Goal: Task Accomplishment & Management: Manage account settings

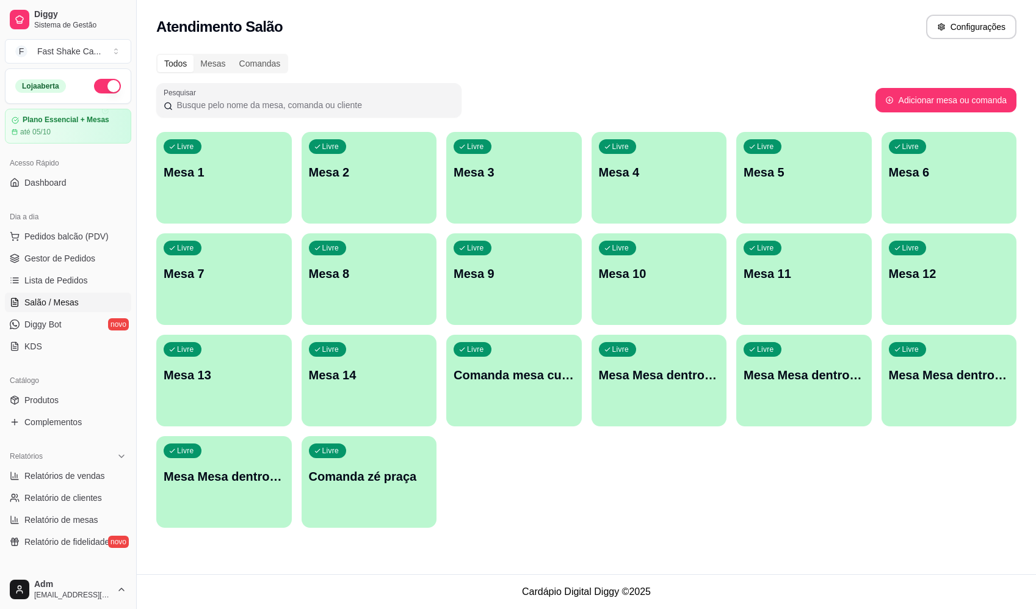
click at [56, 268] on ul "Pedidos balcão (PDV) Gestor de Pedidos Lista de Pedidos Salão / Mesas Diggy Bot…" at bounding box center [68, 291] width 126 height 129
click at [56, 275] on span "Lista de Pedidos" at bounding box center [56, 280] width 64 height 12
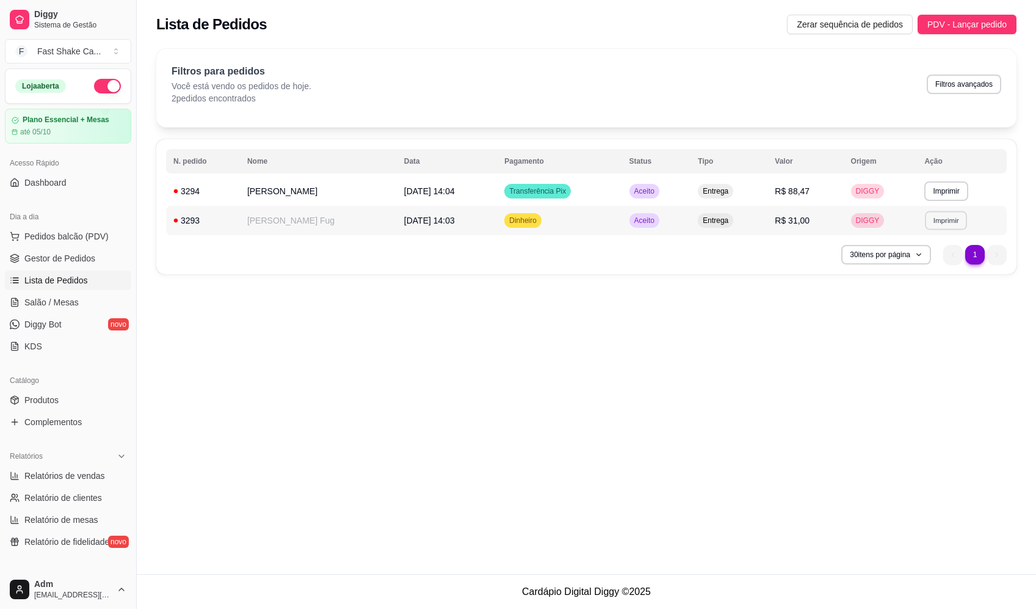
click at [945, 217] on button "Imprimir" at bounding box center [947, 220] width 42 height 19
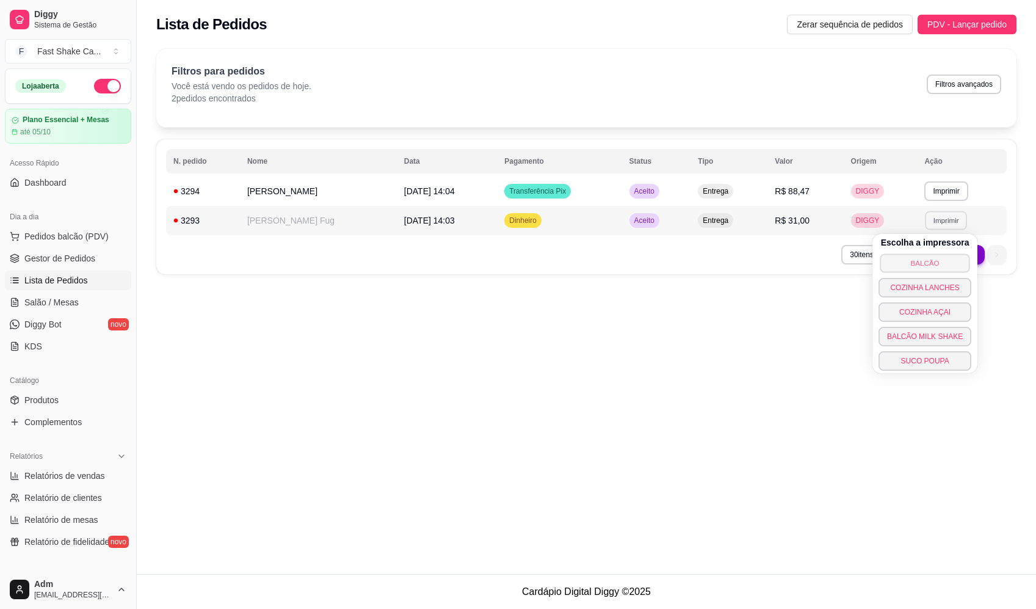
click at [917, 259] on button "BALCÃO" at bounding box center [925, 262] width 90 height 19
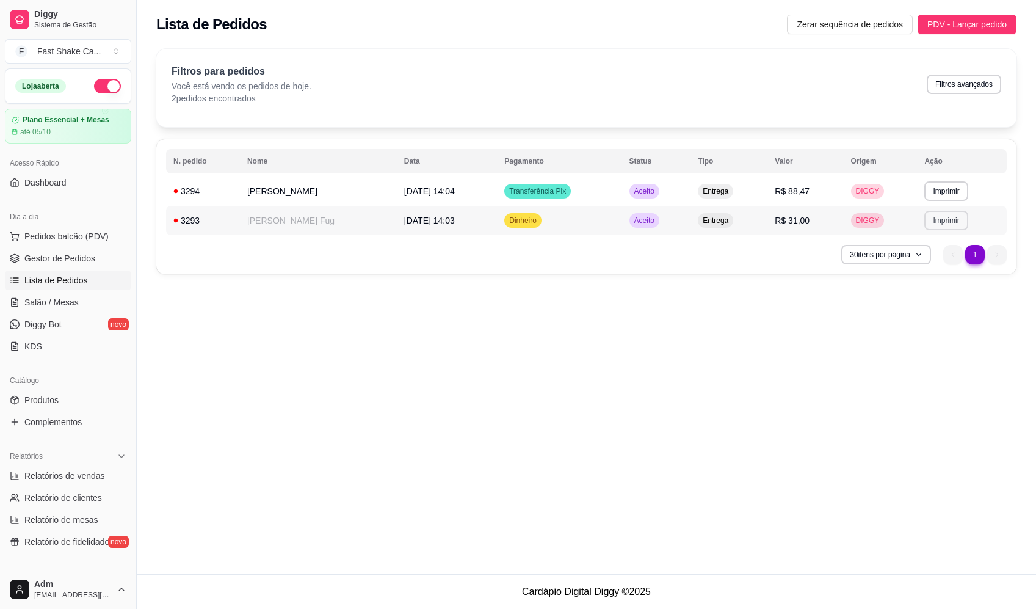
click at [945, 216] on button "Imprimir" at bounding box center [946, 221] width 43 height 20
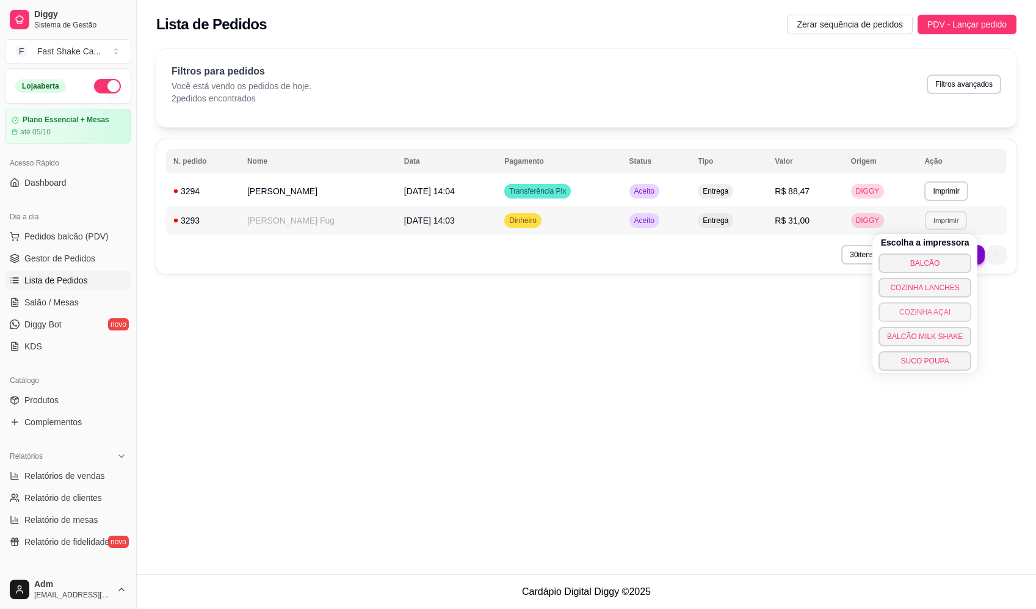
click at [916, 318] on button "COZINHA AÇAI" at bounding box center [925, 312] width 93 height 20
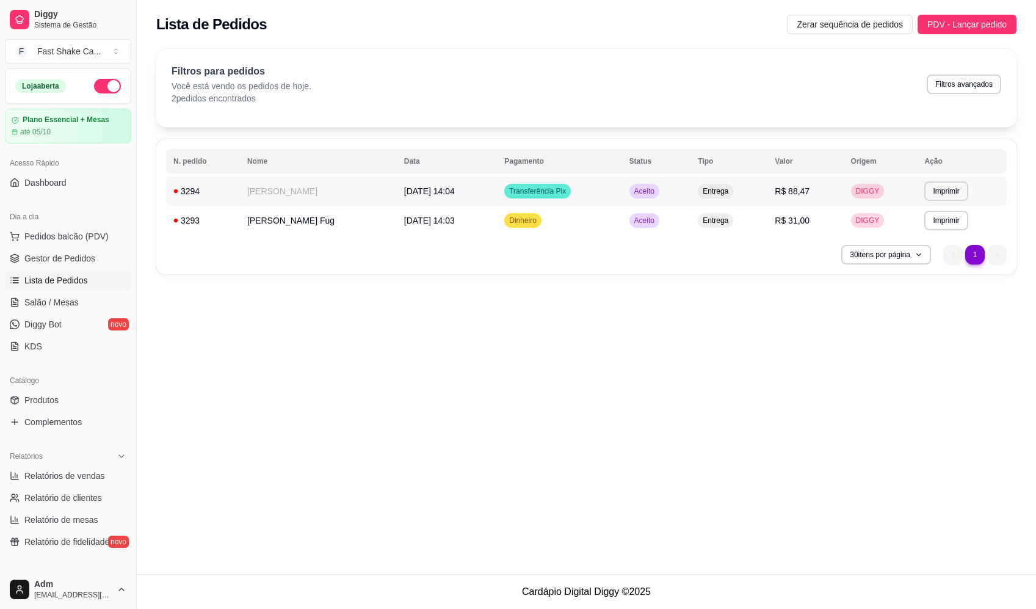
click at [497, 196] on td "[DATE] 14:04" at bounding box center [447, 190] width 100 height 29
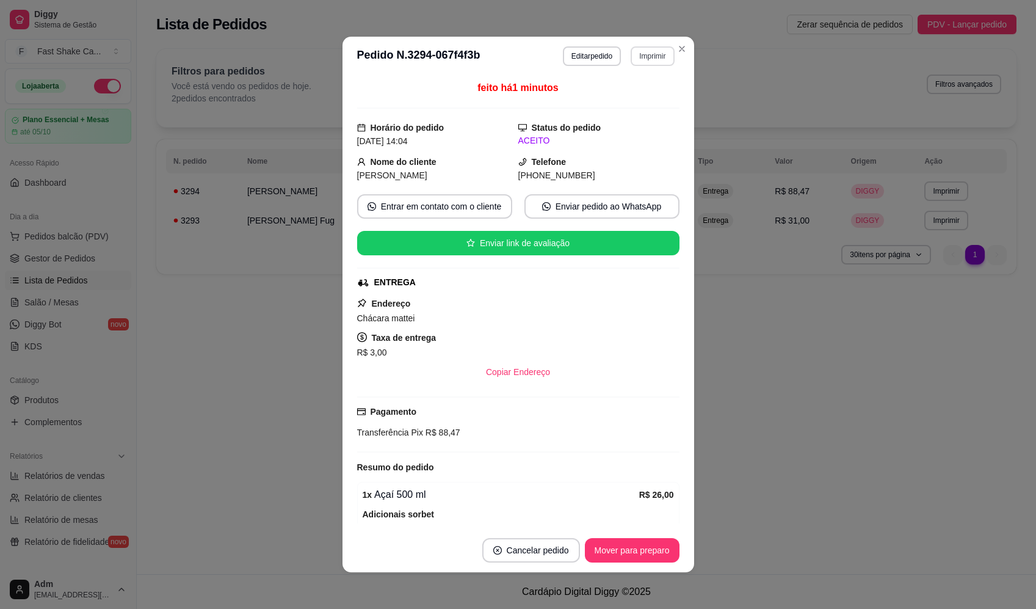
click at [649, 64] on button "Imprimir" at bounding box center [652, 56] width 43 height 20
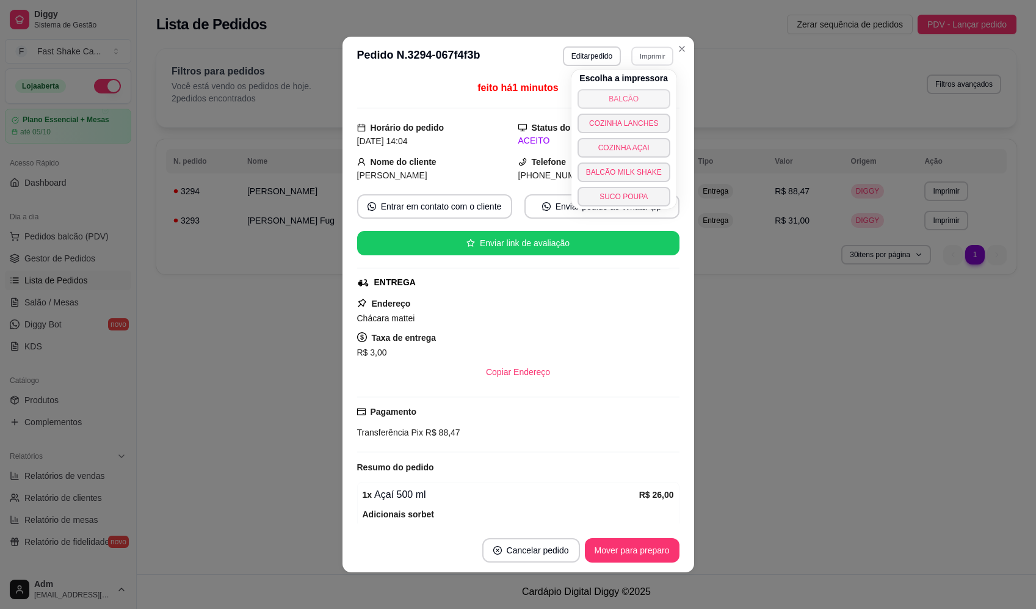
click at [635, 100] on button "BALCÃO" at bounding box center [624, 99] width 93 height 20
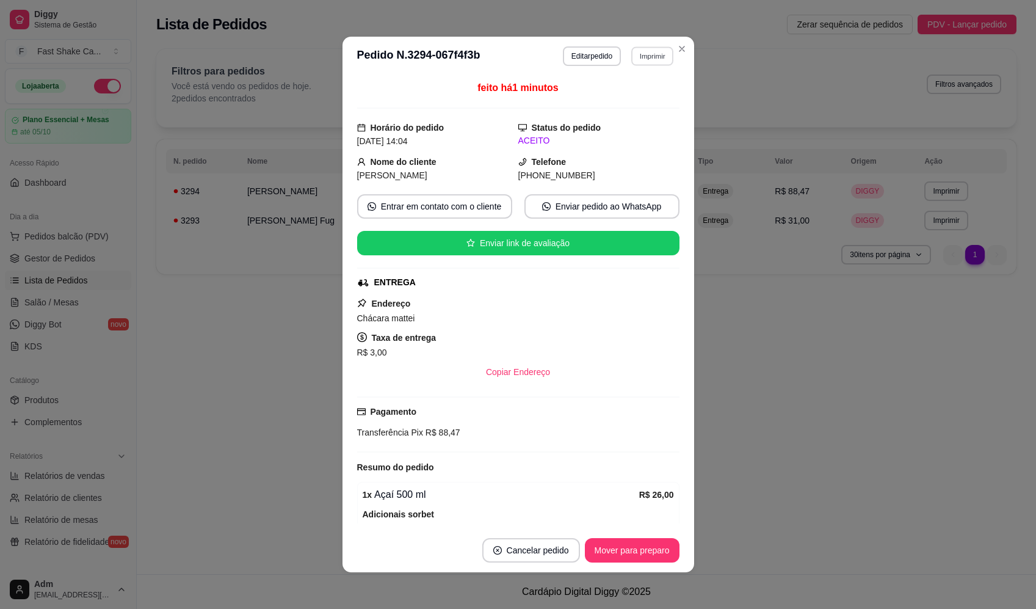
click at [653, 53] on button "Imprimir" at bounding box center [652, 55] width 42 height 19
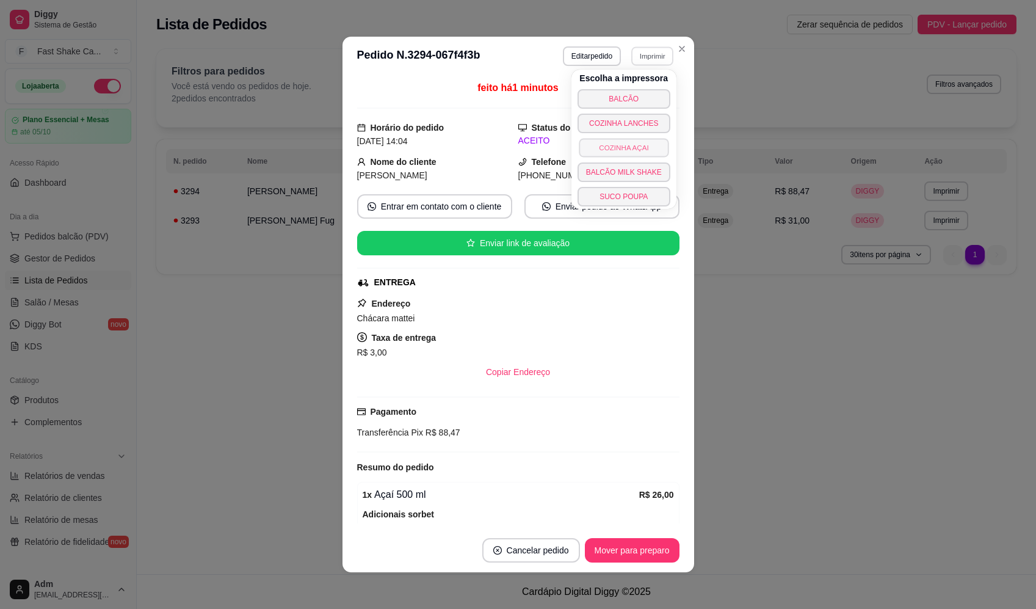
click at [642, 150] on button "COZINHA AÇAI" at bounding box center [624, 147] width 90 height 19
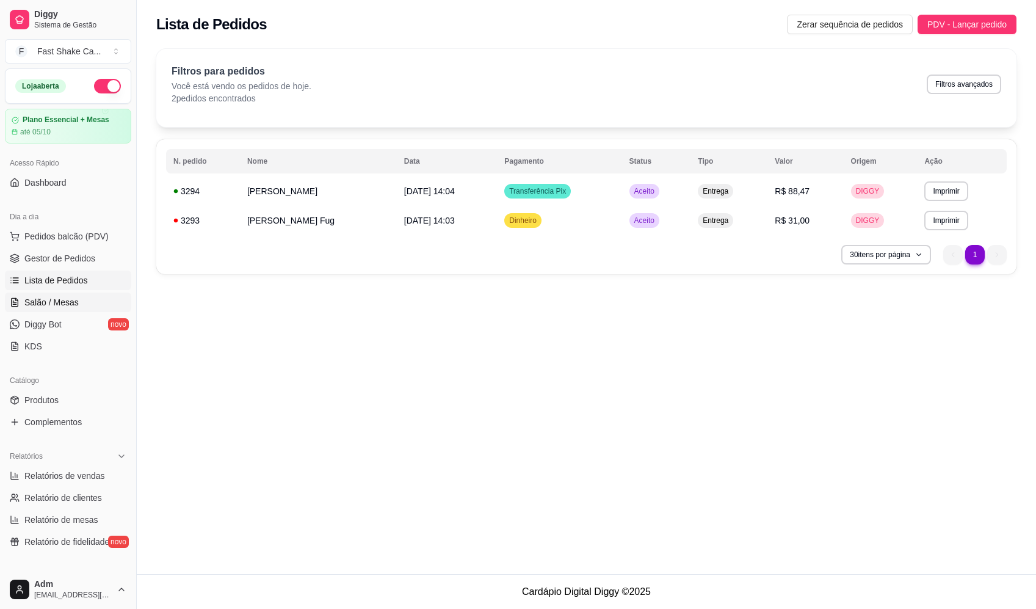
click at [60, 305] on span "Salão / Mesas" at bounding box center [51, 302] width 54 height 12
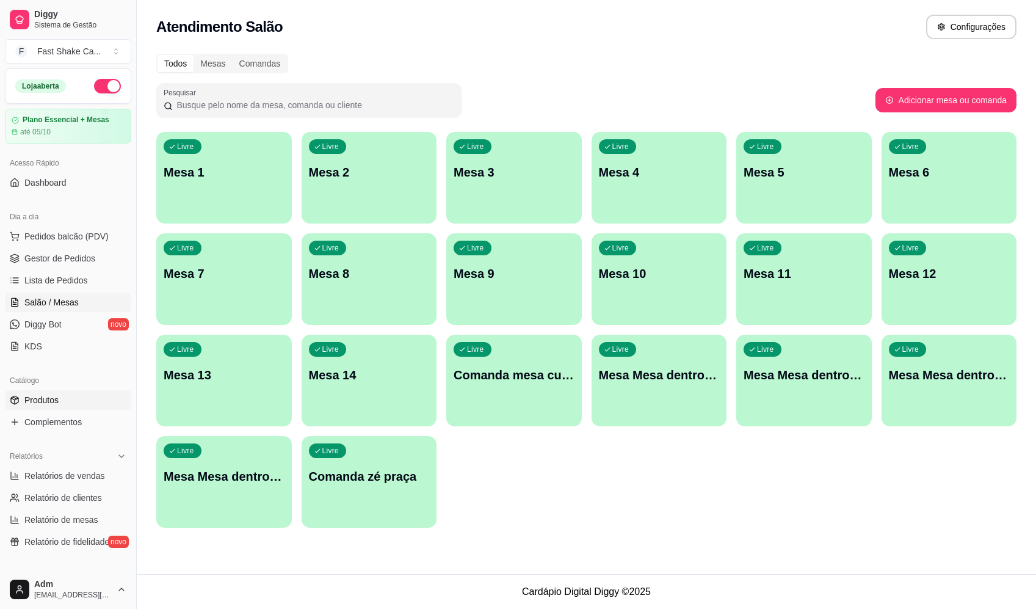
click at [81, 401] on link "Produtos" at bounding box center [68, 400] width 126 height 20
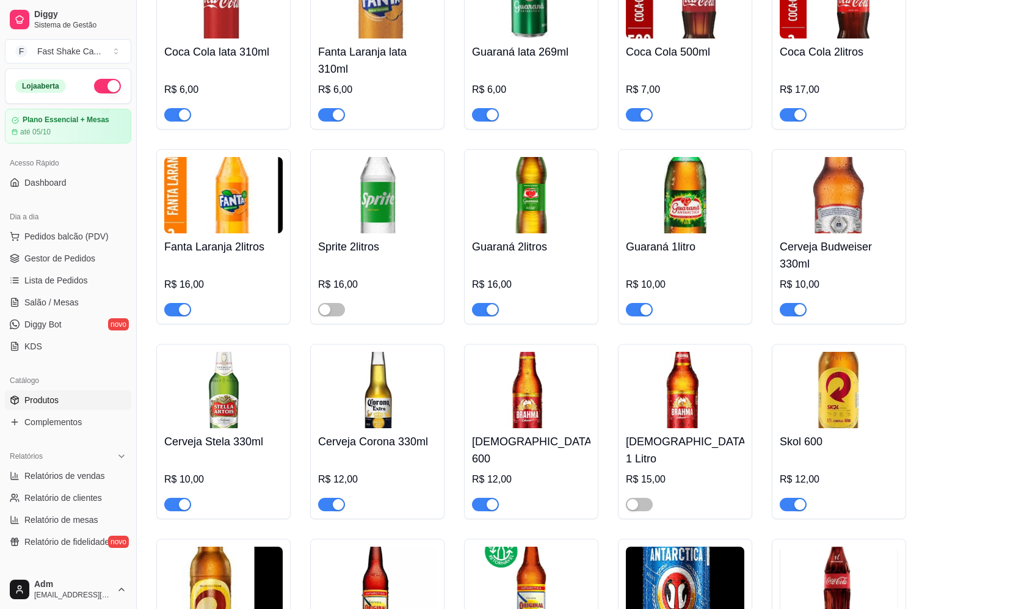
scroll to position [5496, 0]
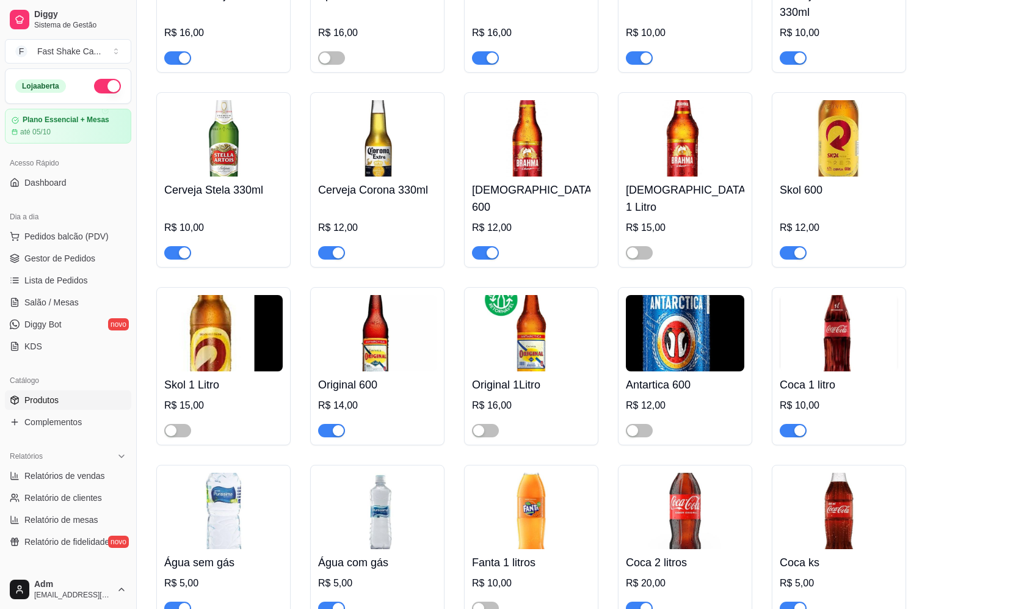
drag, startPoint x: 70, startPoint y: 418, endPoint x: 125, endPoint y: 400, distance: 57.9
click at [70, 418] on span "Complementos" at bounding box center [52, 422] width 57 height 12
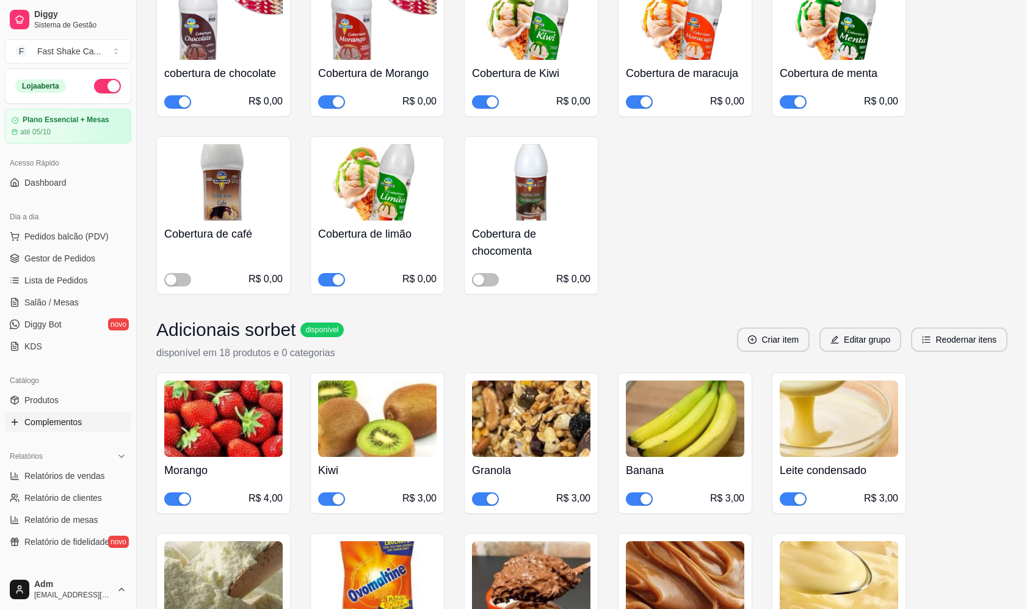
scroll to position [733, 0]
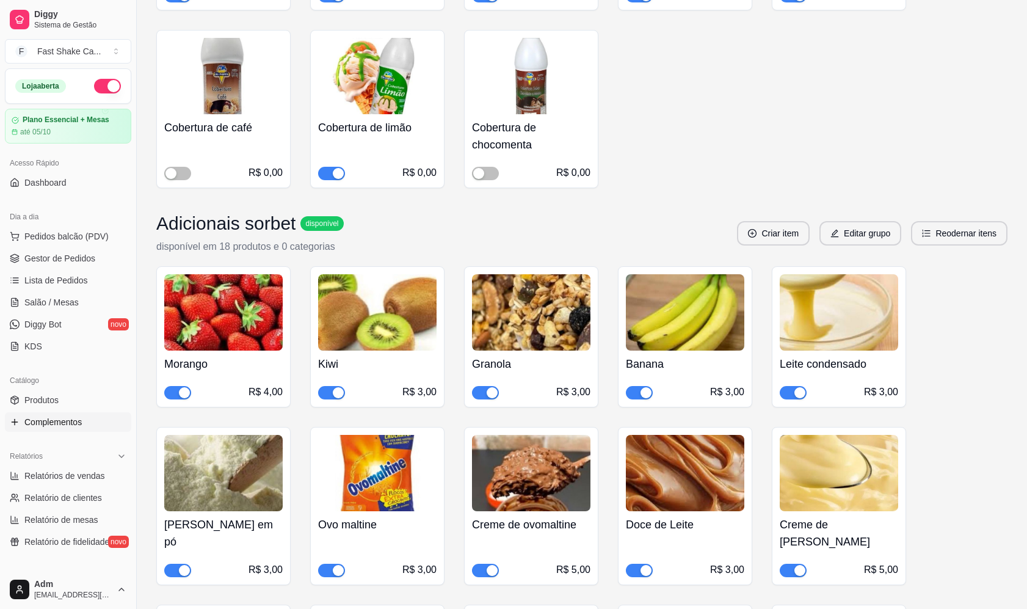
click at [176, 391] on span "button" at bounding box center [177, 392] width 27 height 13
click at [58, 305] on span "Salão / Mesas" at bounding box center [51, 302] width 54 height 12
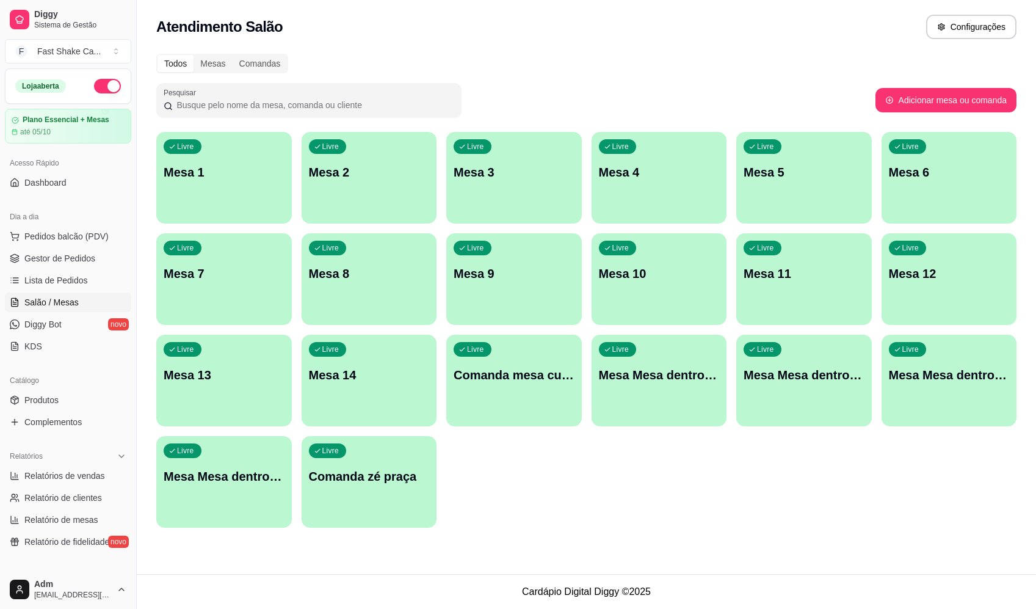
click at [504, 170] on p "Mesa 3" at bounding box center [514, 172] width 121 height 17
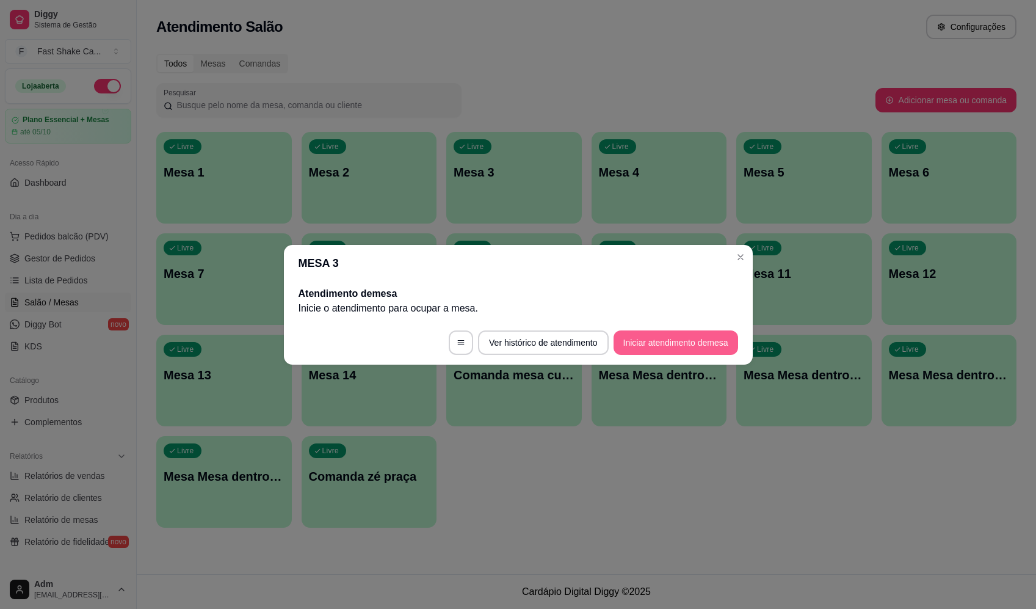
click at [692, 341] on button "Iniciar atendimento de mesa" at bounding box center [676, 342] width 125 height 24
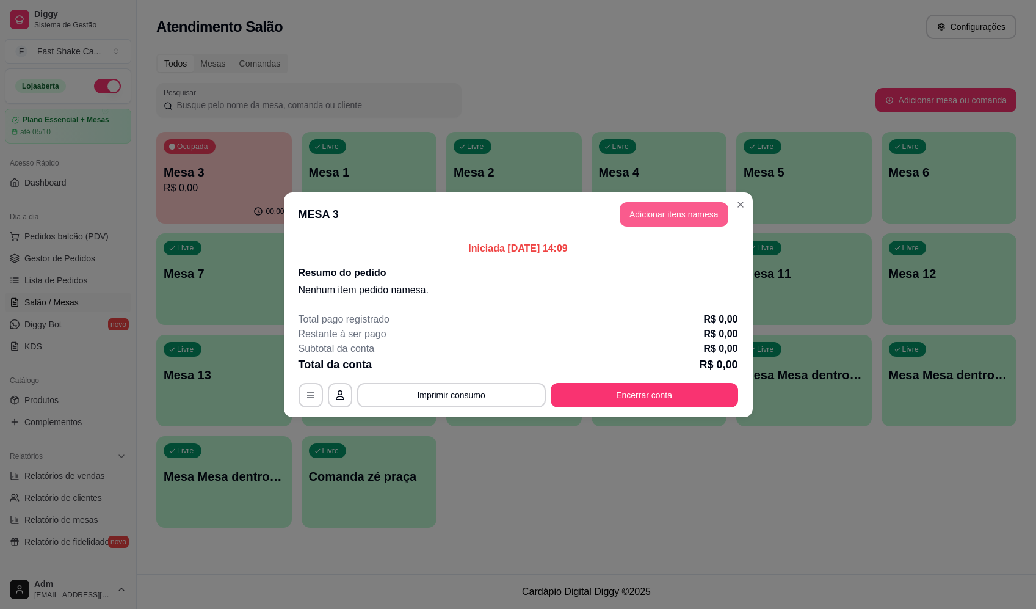
click at [693, 209] on button "Adicionar itens na mesa" at bounding box center [674, 214] width 109 height 24
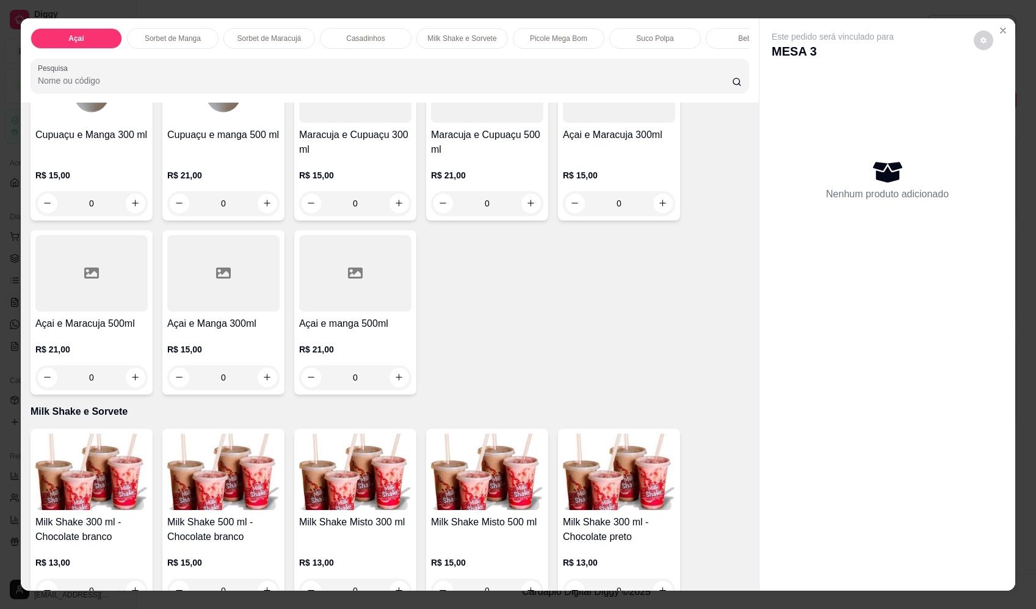
scroll to position [1221, 0]
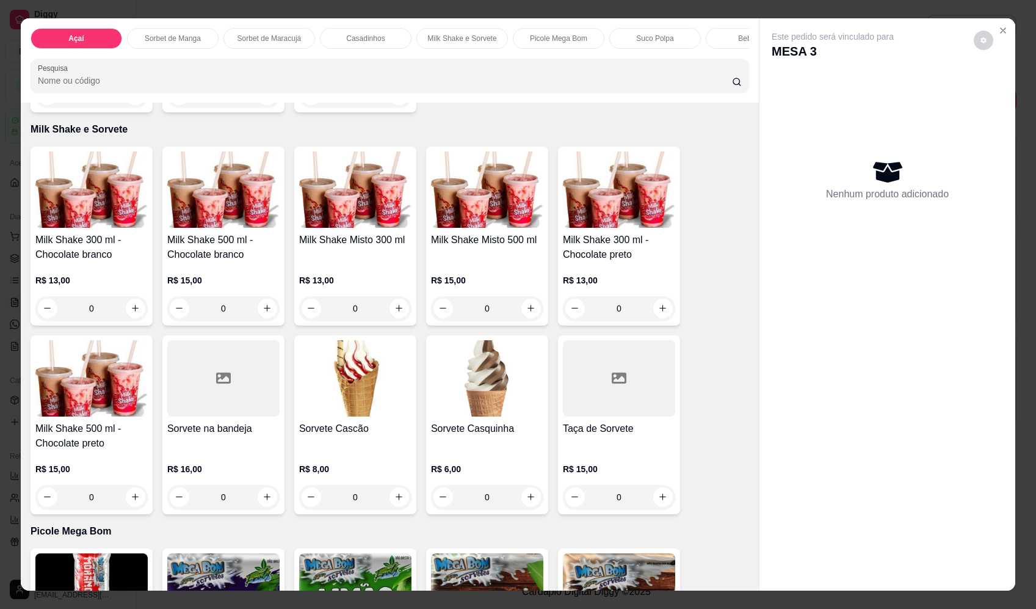
click at [526, 319] on div "0" at bounding box center [487, 308] width 112 height 24
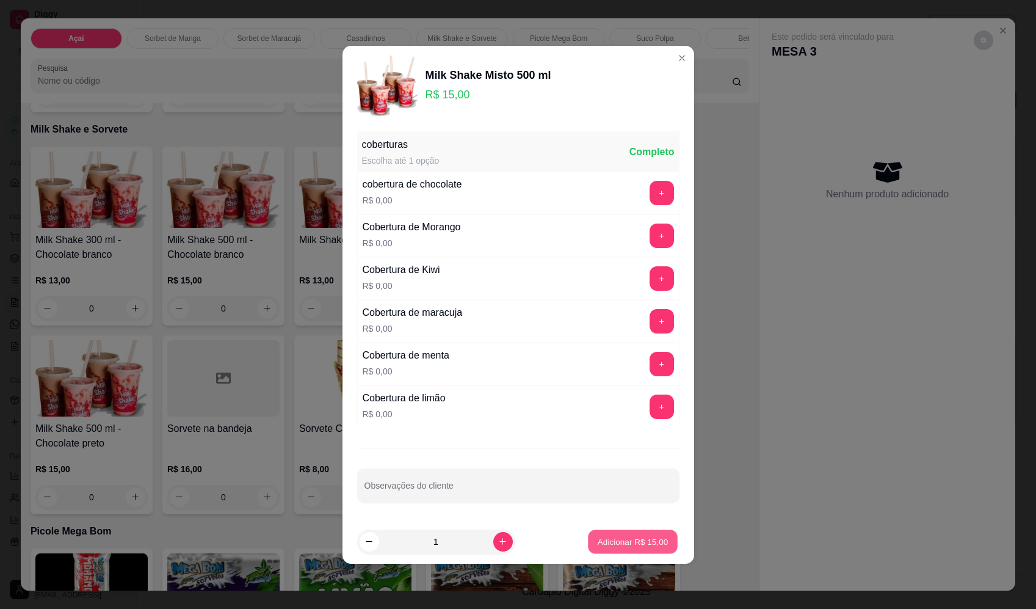
click at [637, 537] on p "Adicionar R$ 15,00" at bounding box center [633, 542] width 71 height 12
type input "1"
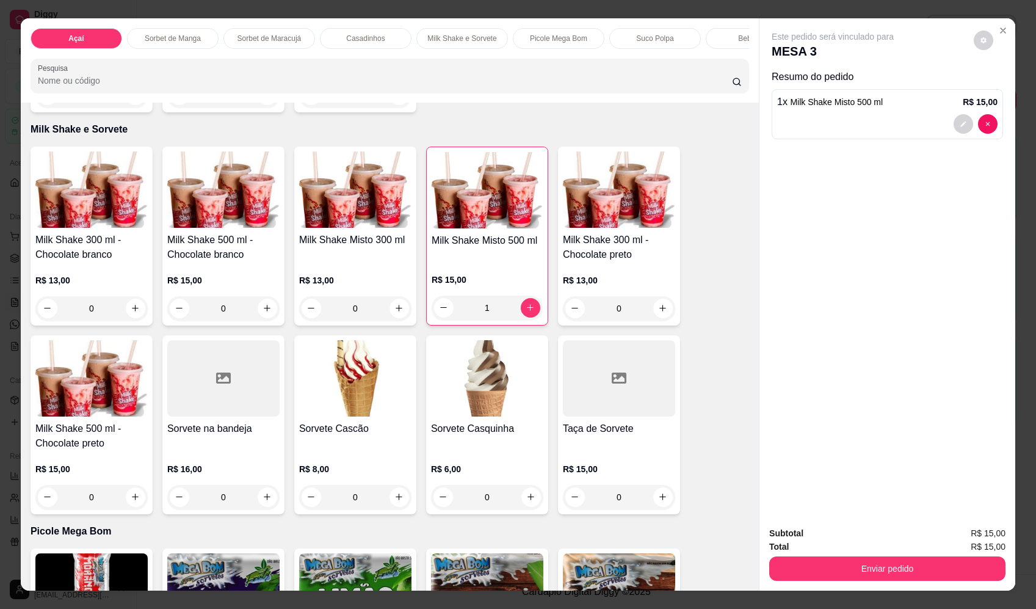
click at [873, 569] on button "Enviar pedido" at bounding box center [888, 568] width 236 height 24
click at [862, 535] on button "Registrar cliente" at bounding box center [892, 538] width 81 height 23
click at [937, 567] on button "Enviar pedido" at bounding box center [888, 568] width 236 height 24
click at [989, 537] on button "Enviar pedido" at bounding box center [974, 538] width 69 height 23
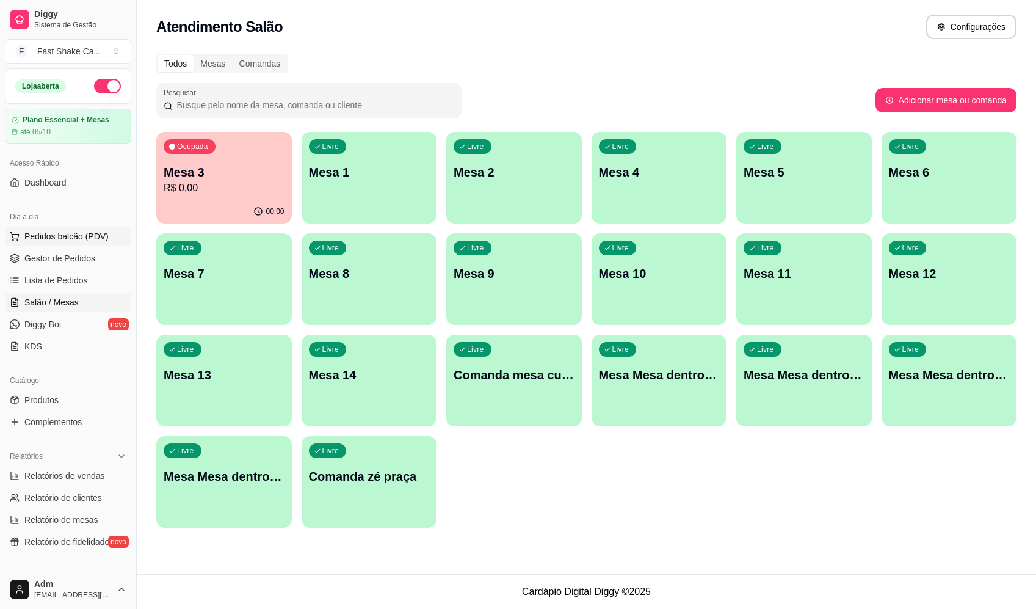
click at [84, 243] on button "Pedidos balcão (PDV)" at bounding box center [68, 237] width 126 height 20
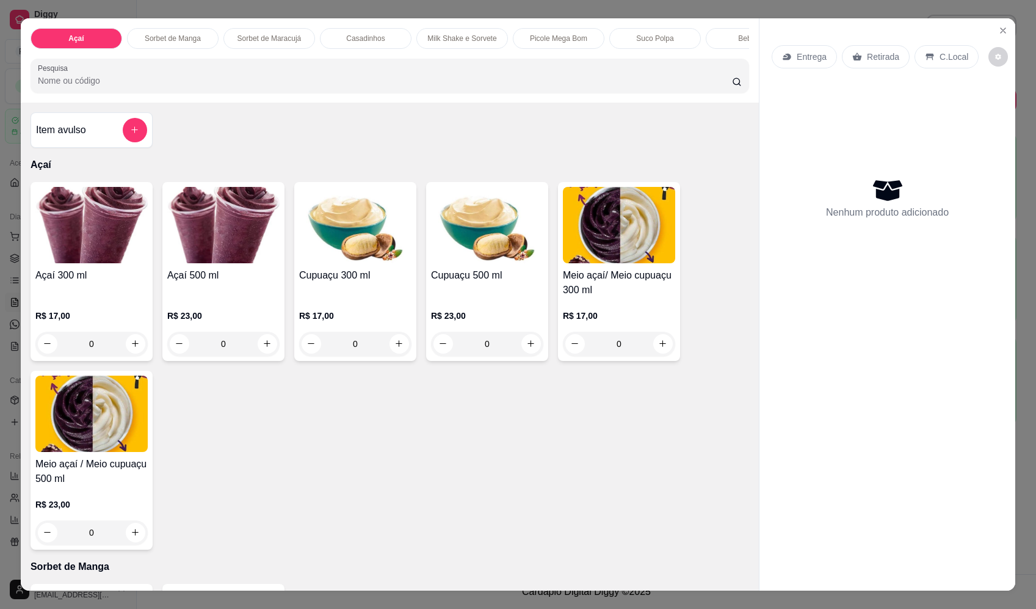
click at [266, 353] on div "0" at bounding box center [223, 344] width 112 height 24
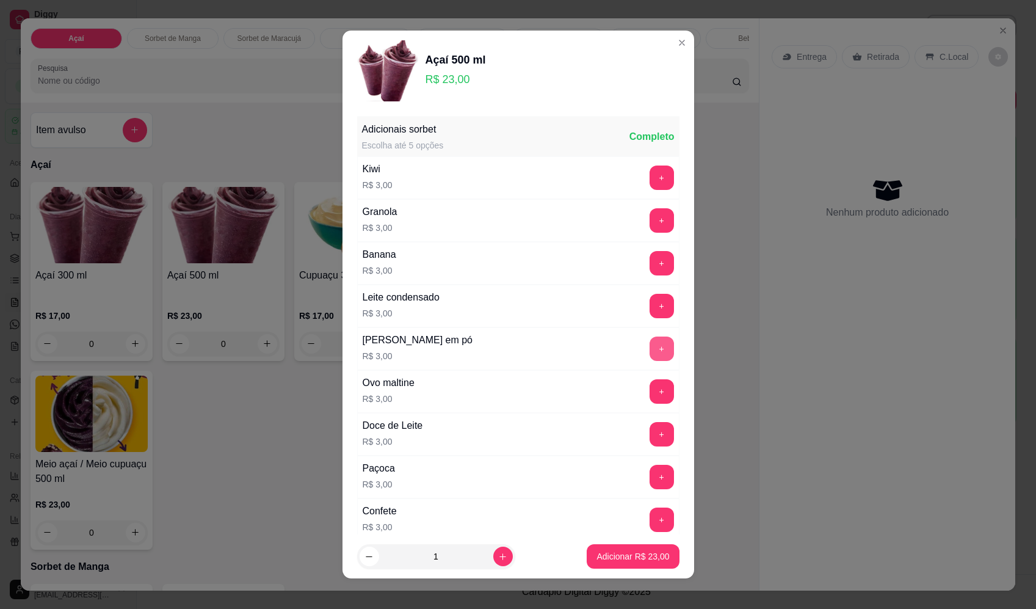
click at [650, 352] on button "+" at bounding box center [662, 349] width 24 height 24
click at [650, 261] on button "+" at bounding box center [662, 263] width 24 height 24
click at [650, 219] on button "+" at bounding box center [662, 220] width 24 height 24
click at [620, 562] on p "Adicionar R$ 32,00" at bounding box center [633, 556] width 71 height 12
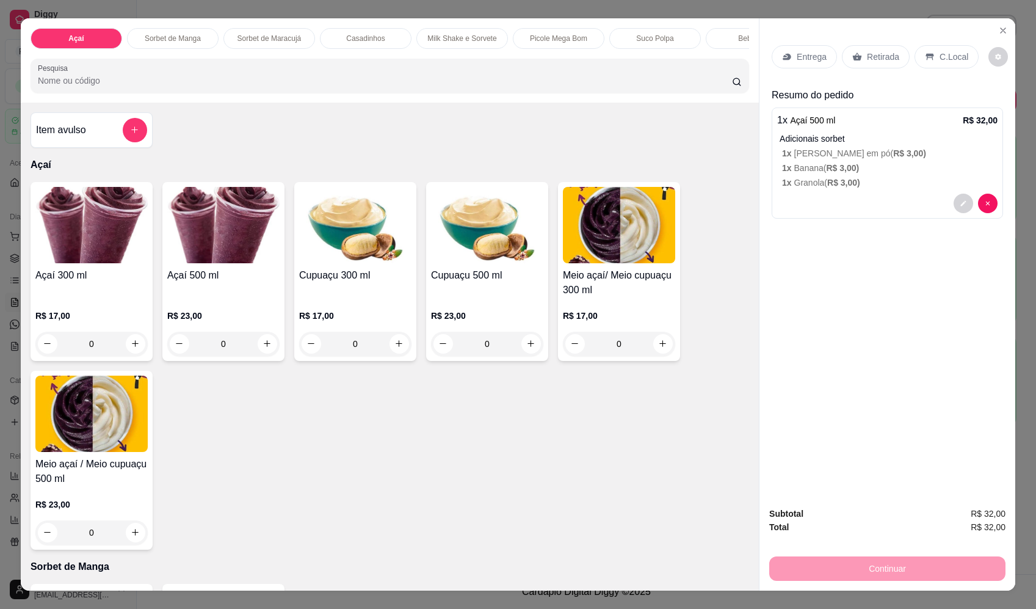
click at [806, 53] on p "Entrega" at bounding box center [812, 57] width 30 height 12
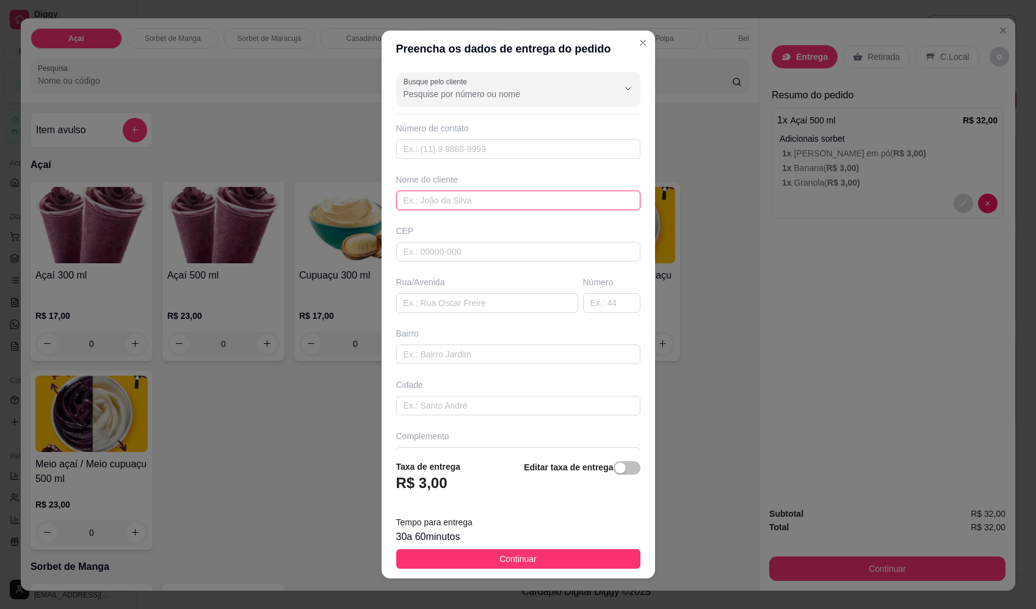
click at [441, 202] on input "text" at bounding box center [518, 201] width 244 height 20
drag, startPoint x: 513, startPoint y: 299, endPoint x: 501, endPoint y: 312, distance: 17.8
click at [512, 299] on input "text" at bounding box center [487, 303] width 182 height 20
type input "av otawa"
click at [585, 299] on input "text" at bounding box center [611, 303] width 57 height 20
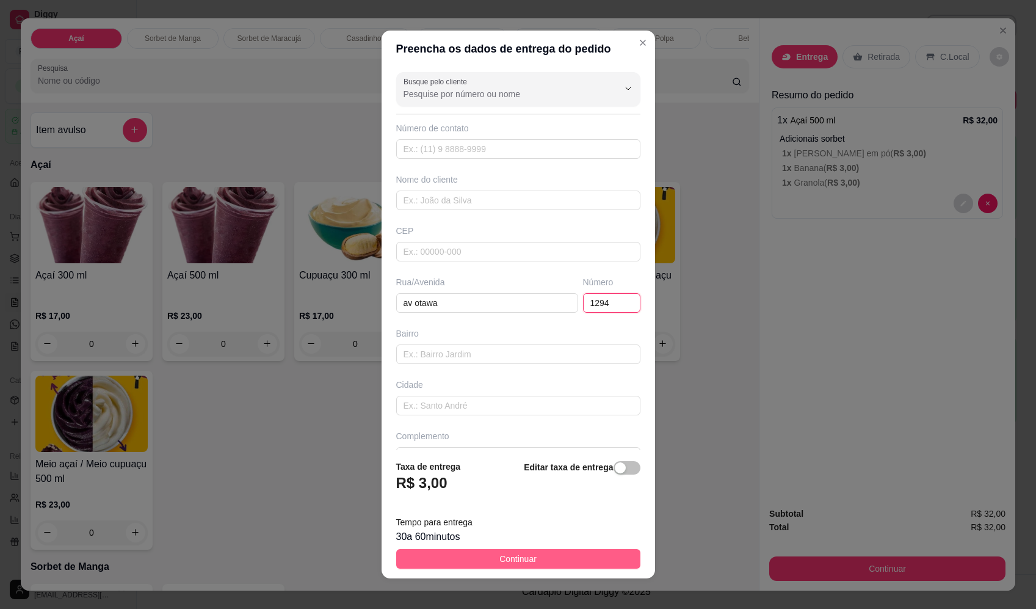
type input "1294"
click at [578, 563] on button "Continuar" at bounding box center [518, 559] width 244 height 20
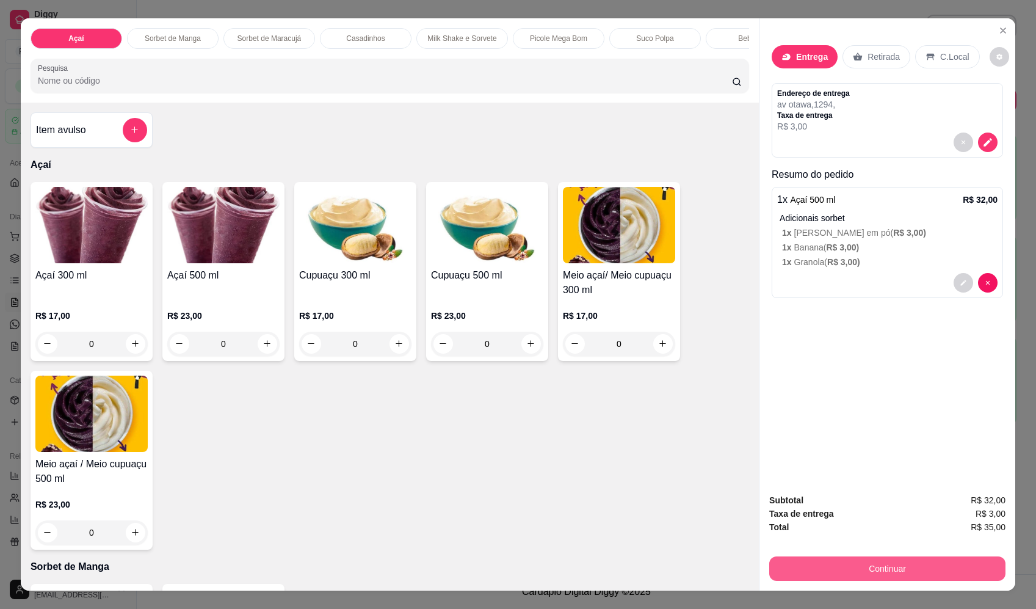
click at [926, 572] on button "Continuar" at bounding box center [888, 568] width 236 height 24
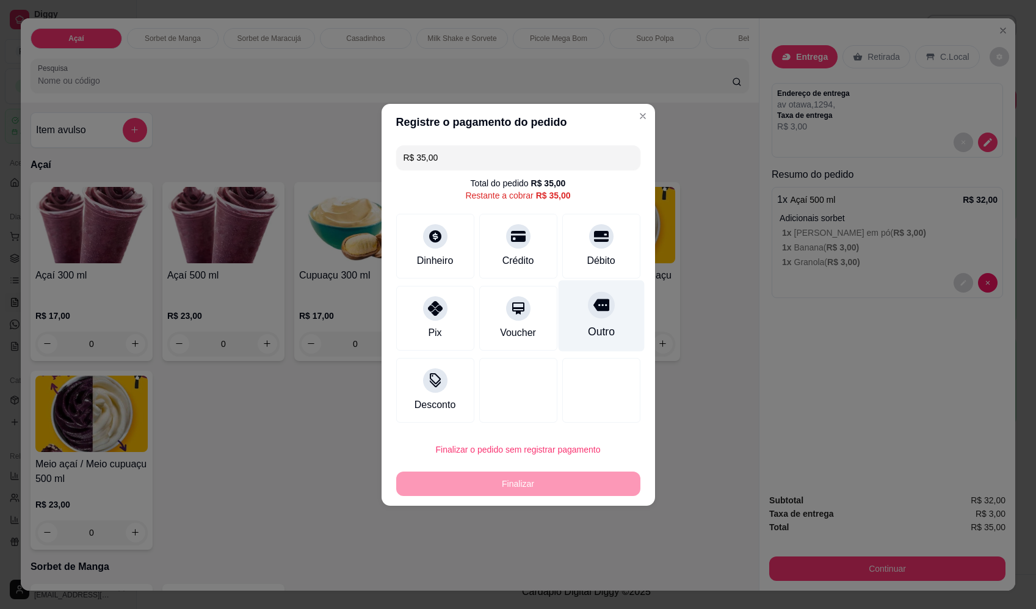
click at [595, 310] on icon at bounding box center [601, 305] width 16 height 12
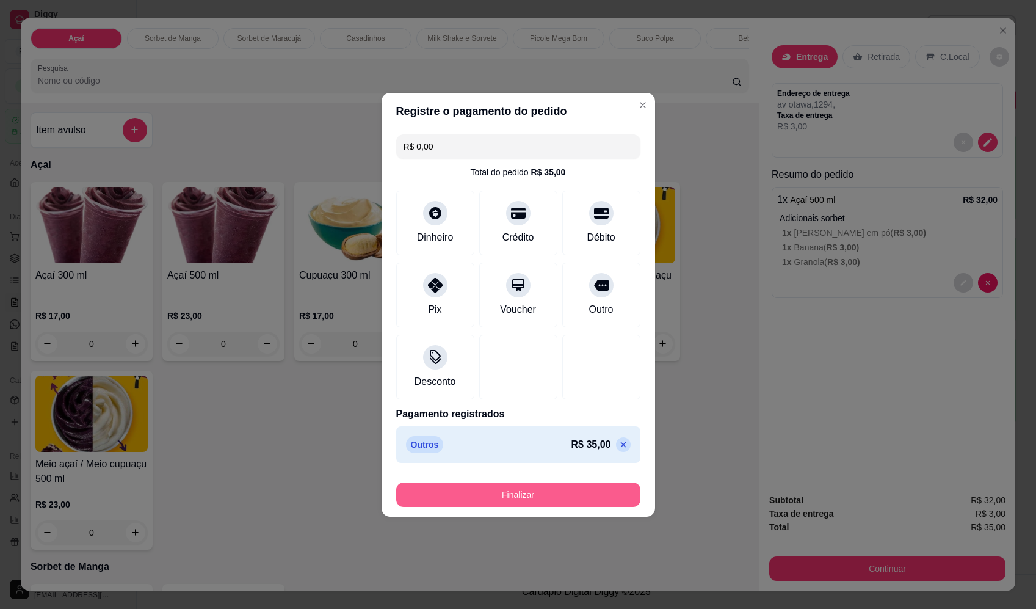
click at [526, 503] on button "Finalizar" at bounding box center [518, 494] width 244 height 24
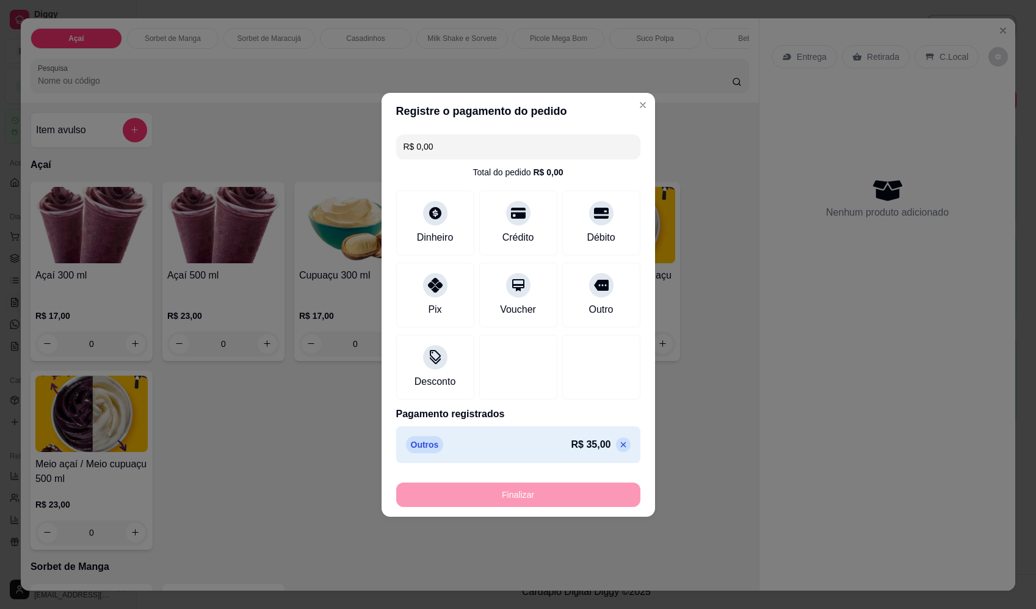
type input "-R$ 35,00"
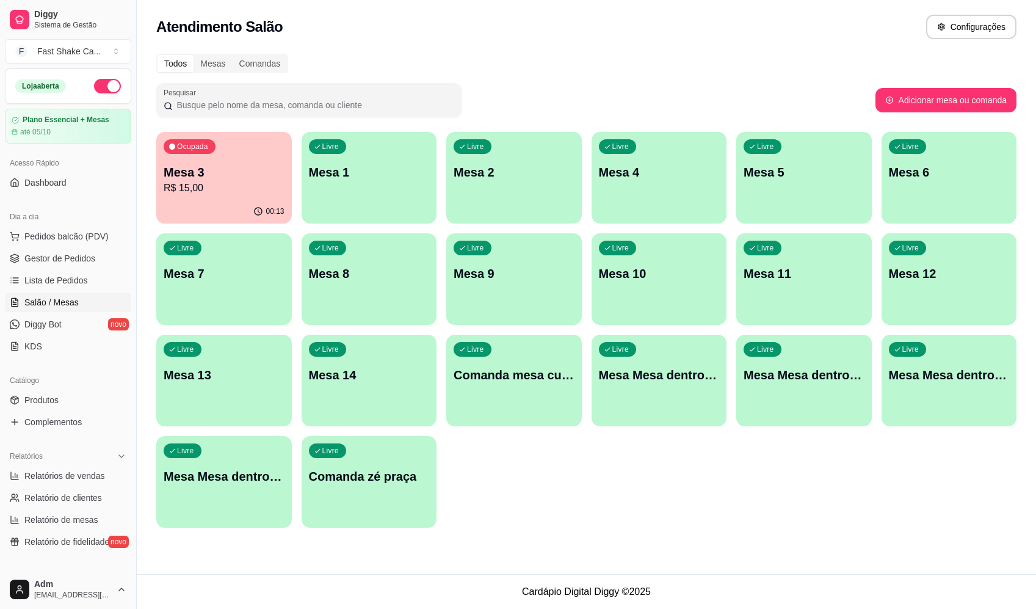
click at [252, 178] on p "Mesa 3" at bounding box center [224, 172] width 121 height 17
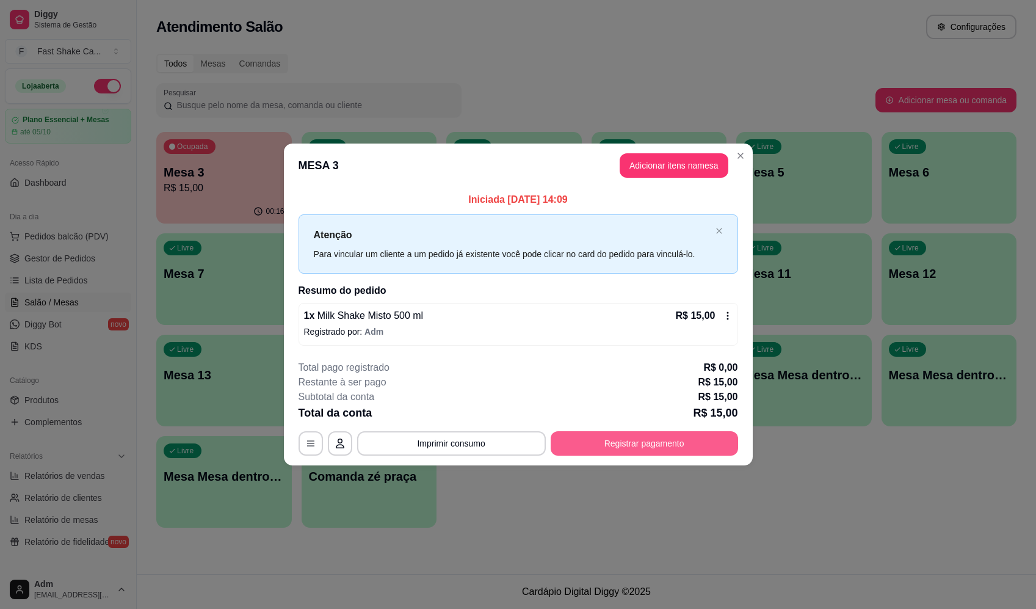
click at [635, 445] on button "Registrar pagamento" at bounding box center [644, 443] width 187 height 24
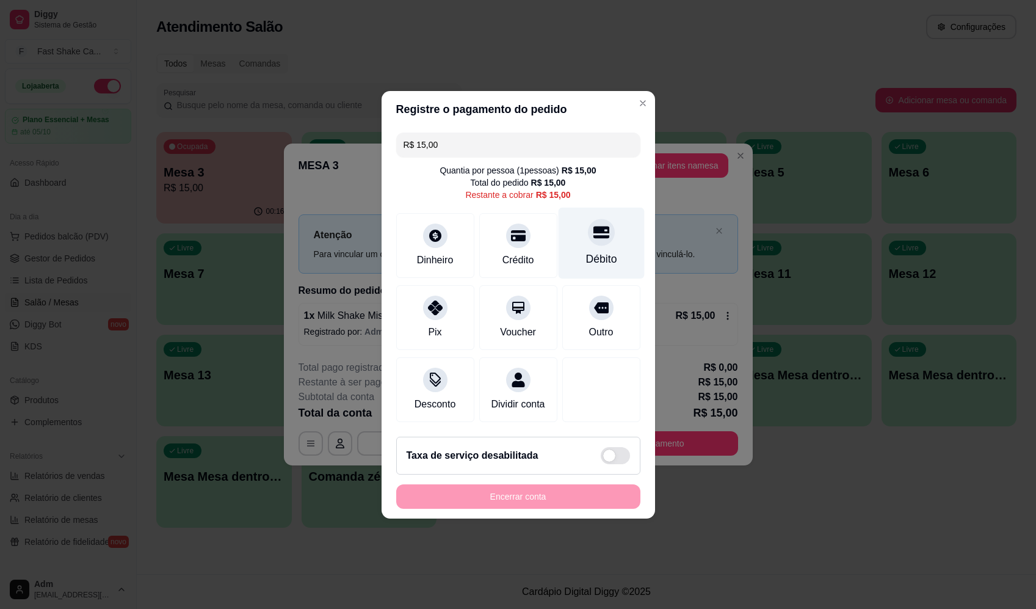
drag, startPoint x: 593, startPoint y: 249, endPoint x: 590, endPoint y: 258, distance: 9.7
click at [593, 251] on div "Débito" at bounding box center [601, 259] width 31 height 16
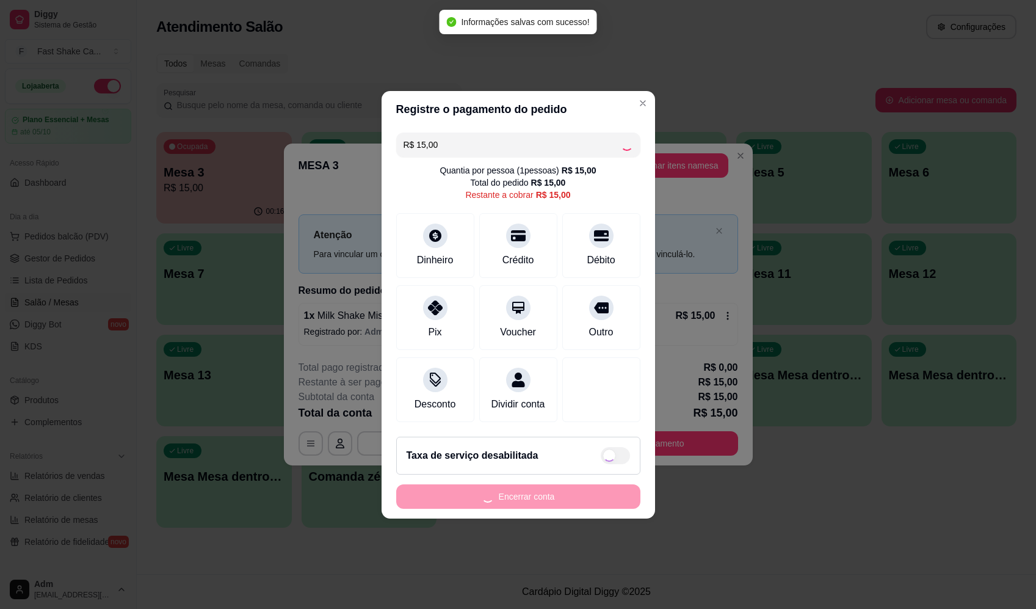
type input "R$ 0,00"
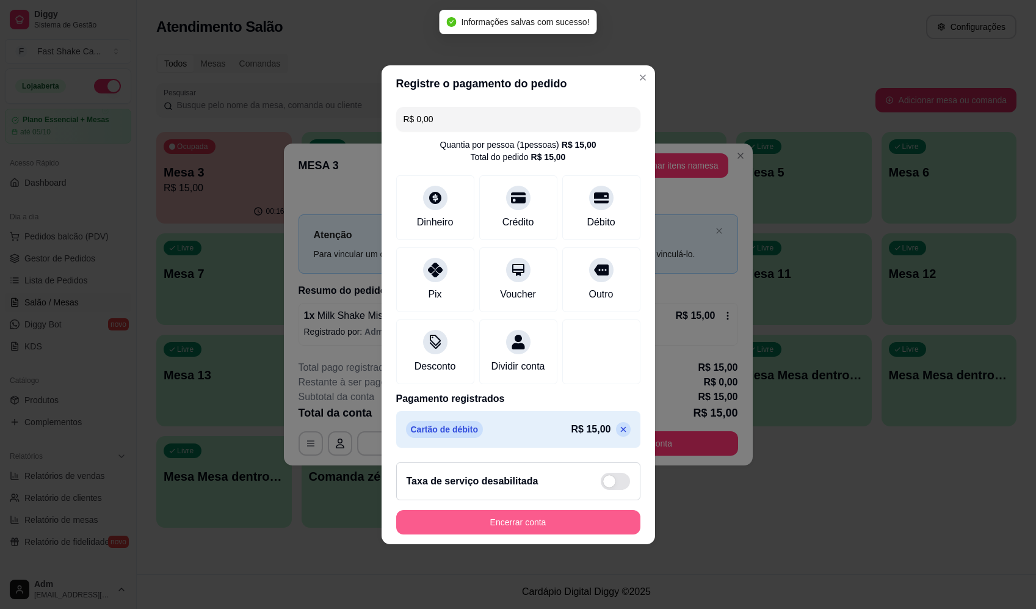
click at [558, 522] on button "Encerrar conta" at bounding box center [518, 522] width 244 height 24
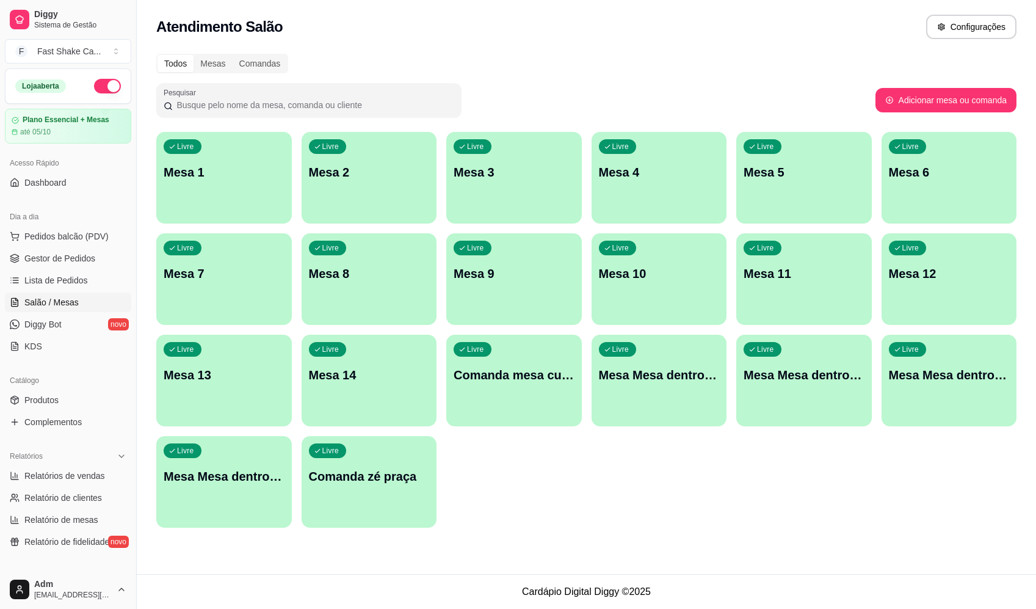
click at [530, 187] on div "Livre Mesa 3" at bounding box center [514, 170] width 136 height 77
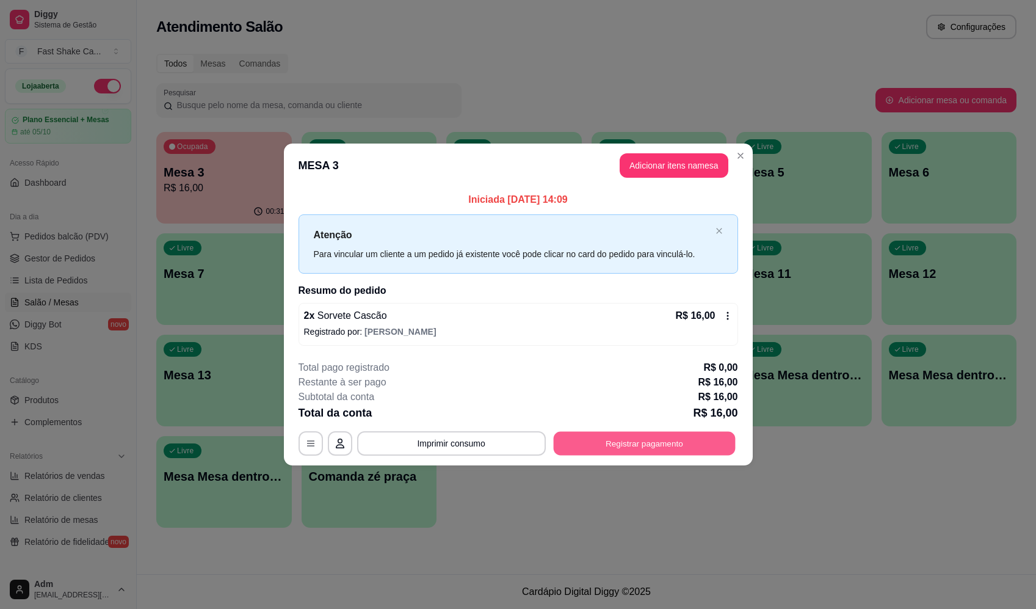
click at [653, 437] on button "Registrar pagamento" at bounding box center [644, 444] width 182 height 24
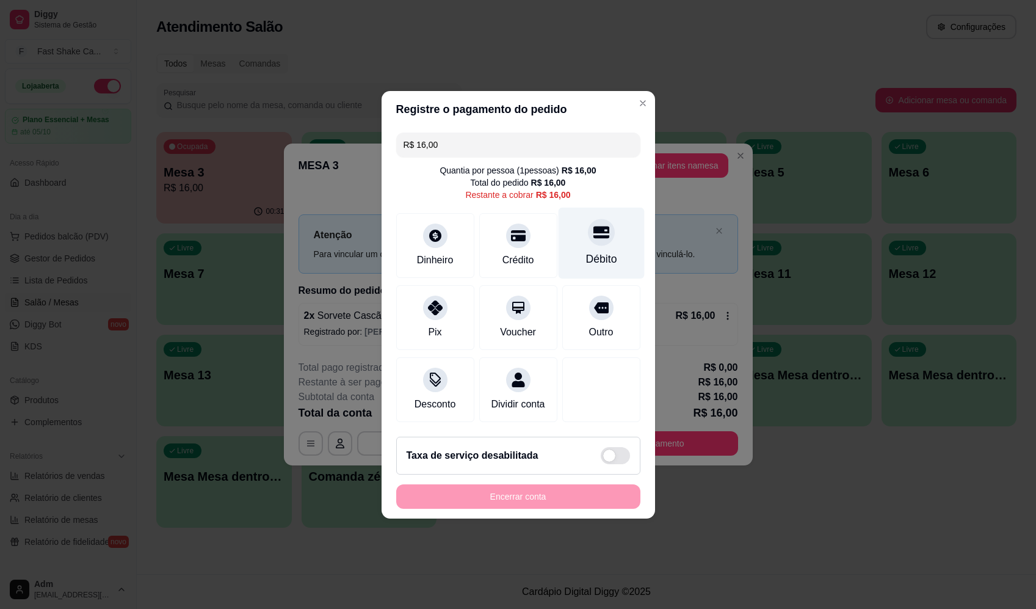
click at [622, 258] on div "Débito" at bounding box center [601, 242] width 86 height 71
type input "R$ 0,00"
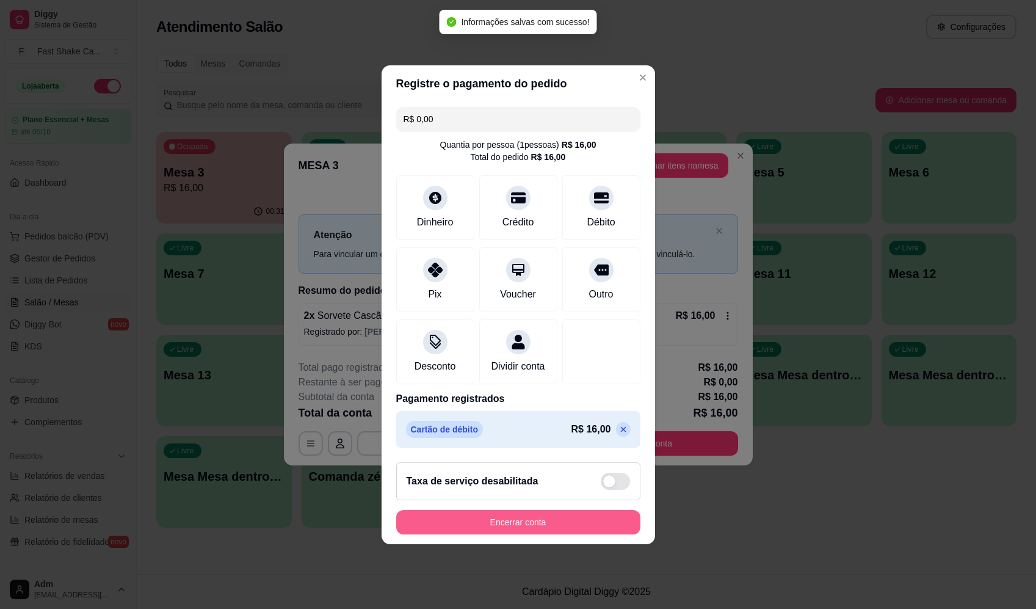
click at [581, 521] on button "Encerrar conta" at bounding box center [518, 522] width 244 height 24
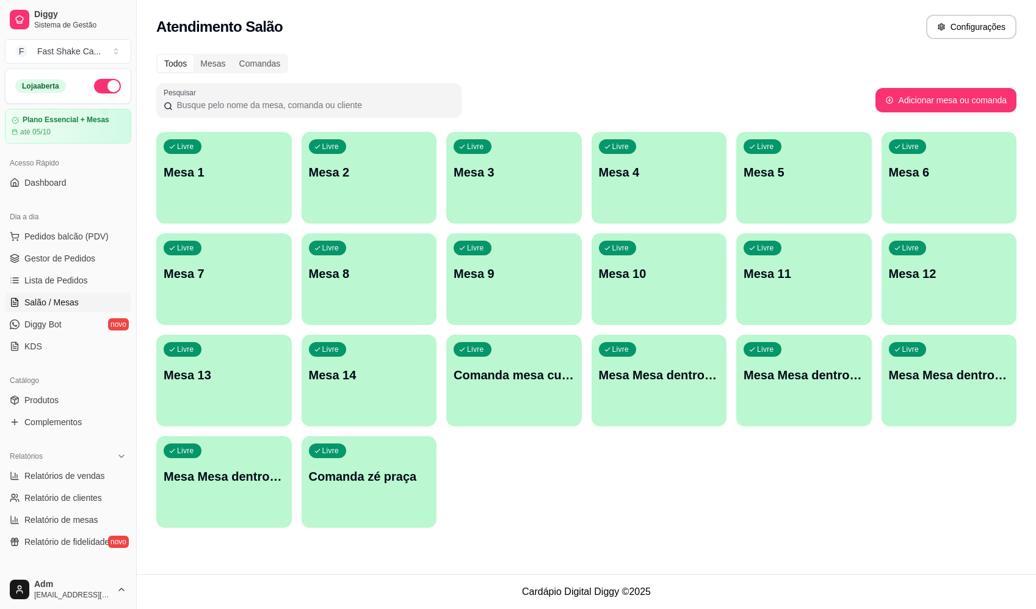
click at [512, 176] on p "Mesa 3" at bounding box center [514, 172] width 121 height 17
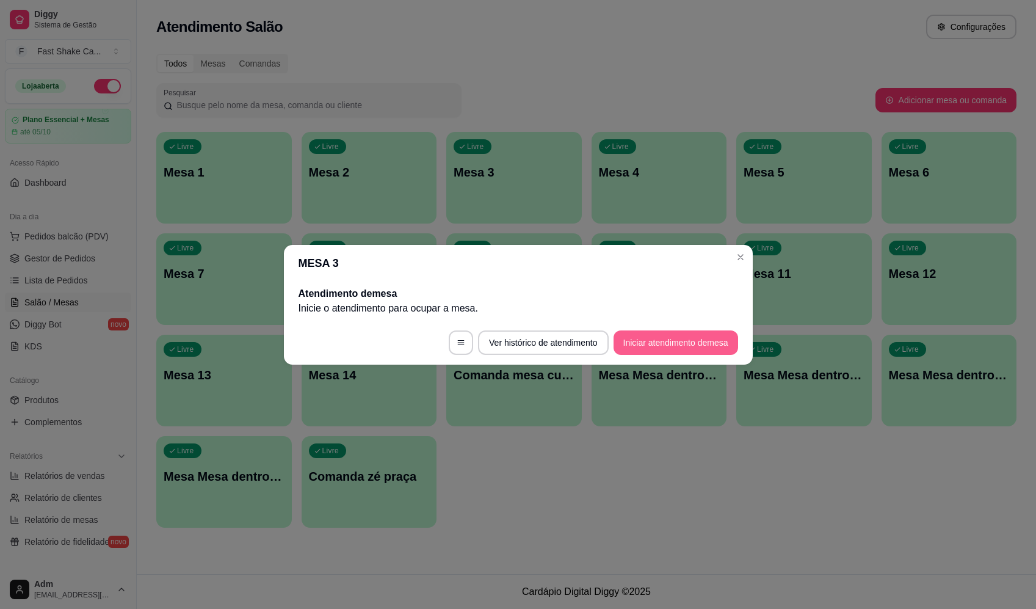
click at [667, 333] on button "Iniciar atendimento de mesa" at bounding box center [676, 342] width 125 height 24
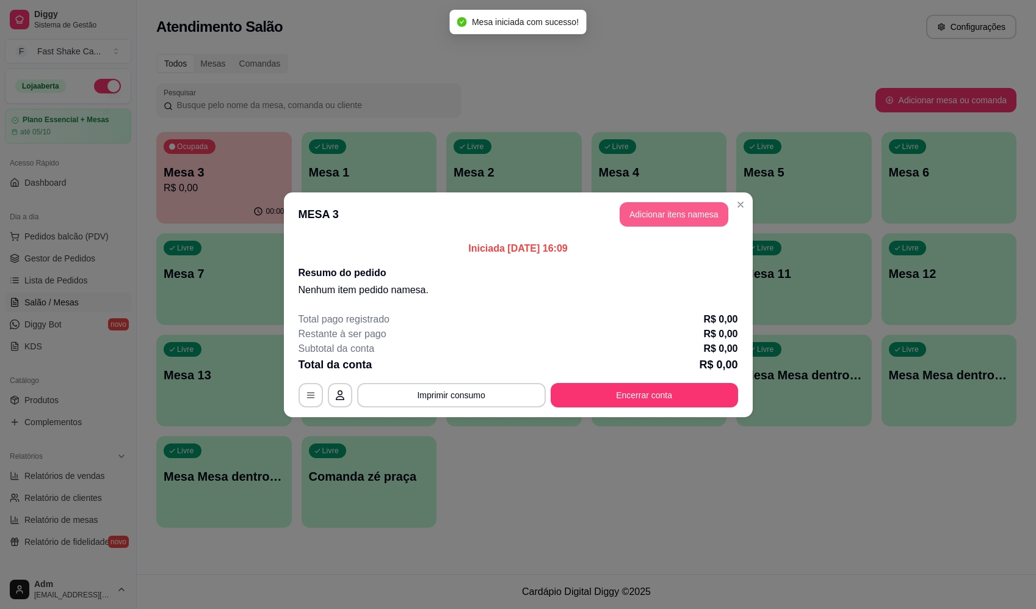
click at [685, 220] on button "Adicionar itens na mesa" at bounding box center [674, 214] width 109 height 24
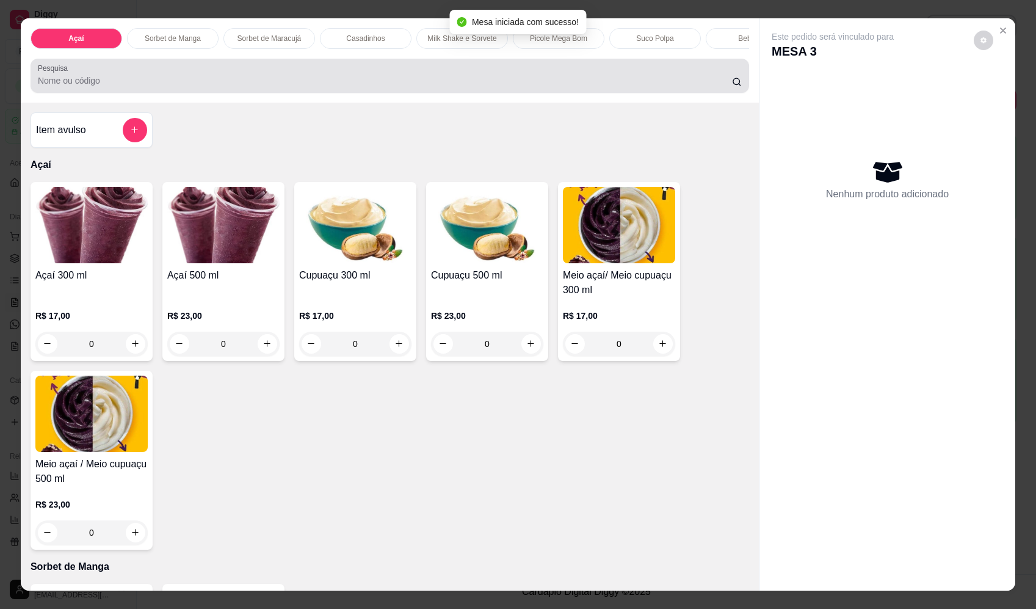
click at [367, 82] on div at bounding box center [390, 76] width 704 height 24
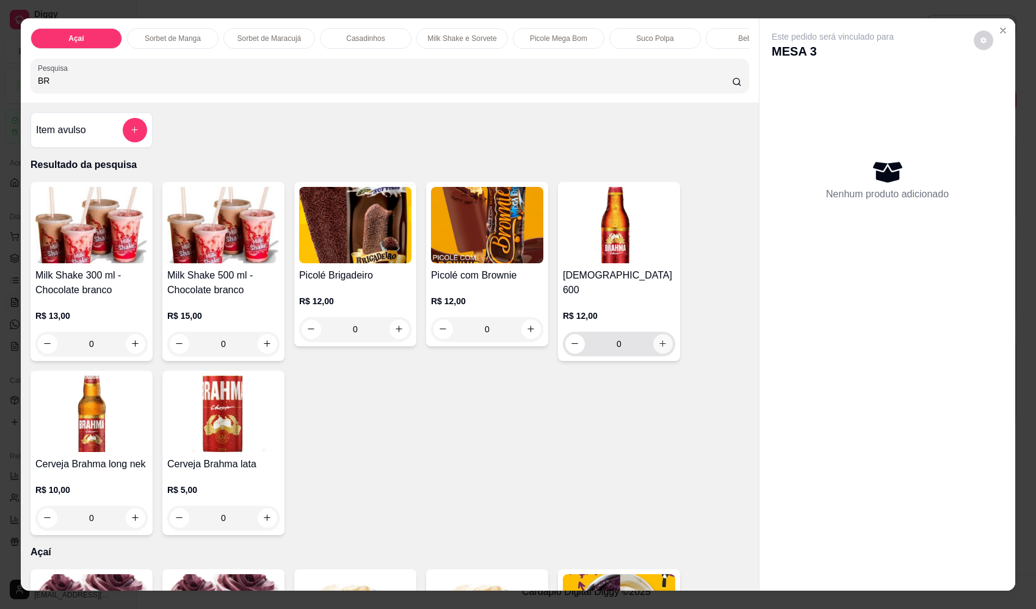
type input "BR"
click at [664, 345] on button "increase-product-quantity" at bounding box center [663, 344] width 20 height 20
type input "1"
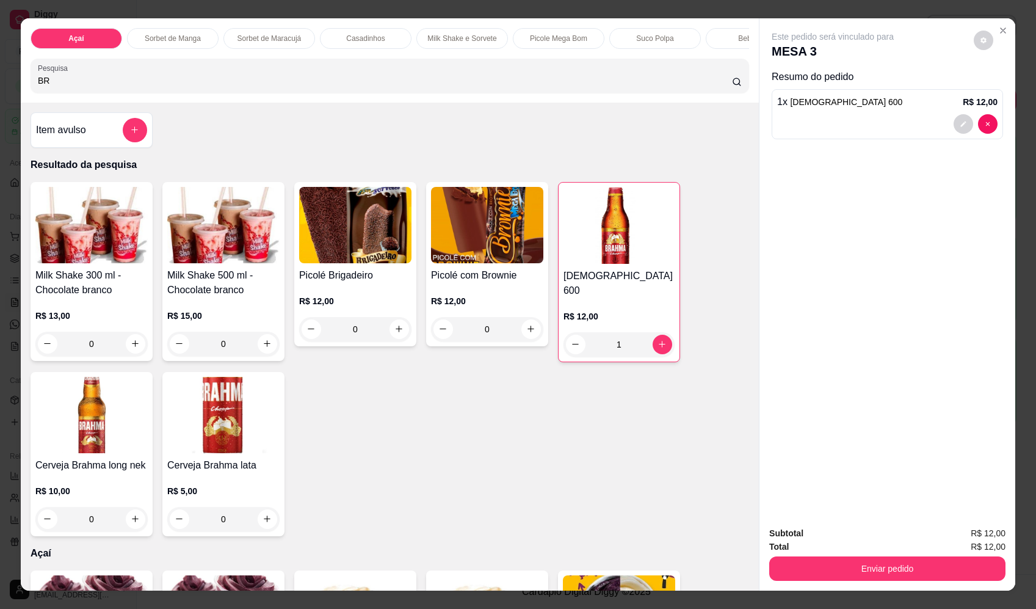
click at [915, 570] on button "Enviar pedido" at bounding box center [888, 568] width 236 height 24
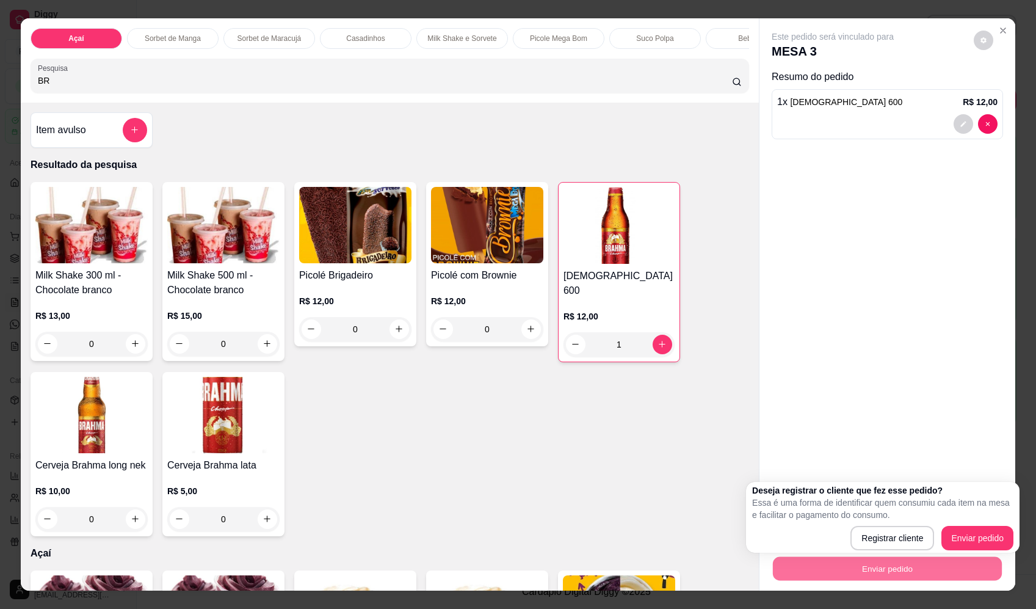
click at [646, 497] on div "Milk Shake 300 ml - Chocolate branco R$ 13,00 0 Milk Shake 500 ml - Chocolate b…" at bounding box center [390, 359] width 719 height 354
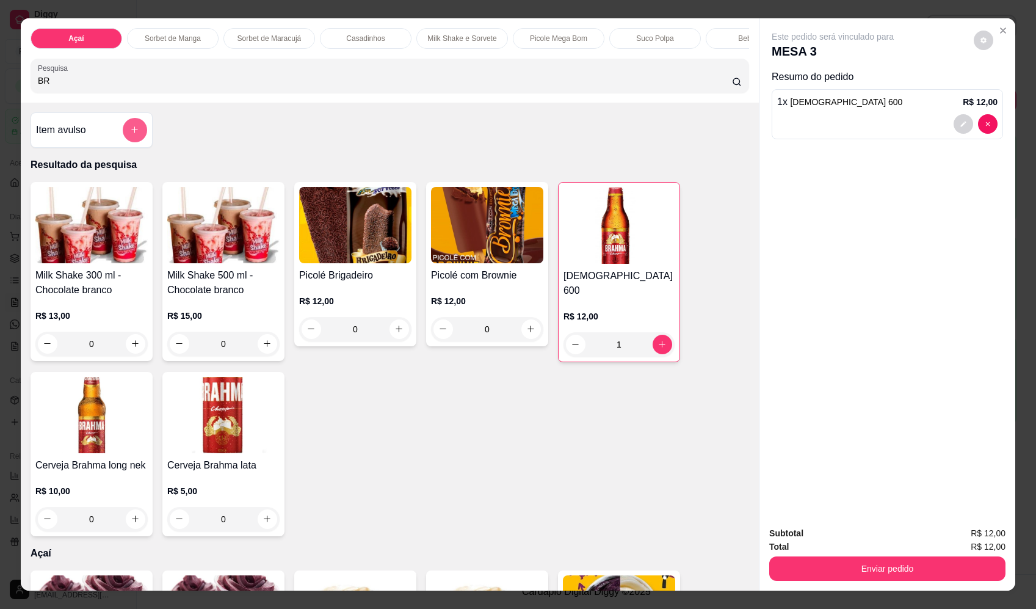
click at [132, 134] on icon "add-separate-item" at bounding box center [135, 130] width 7 height 7
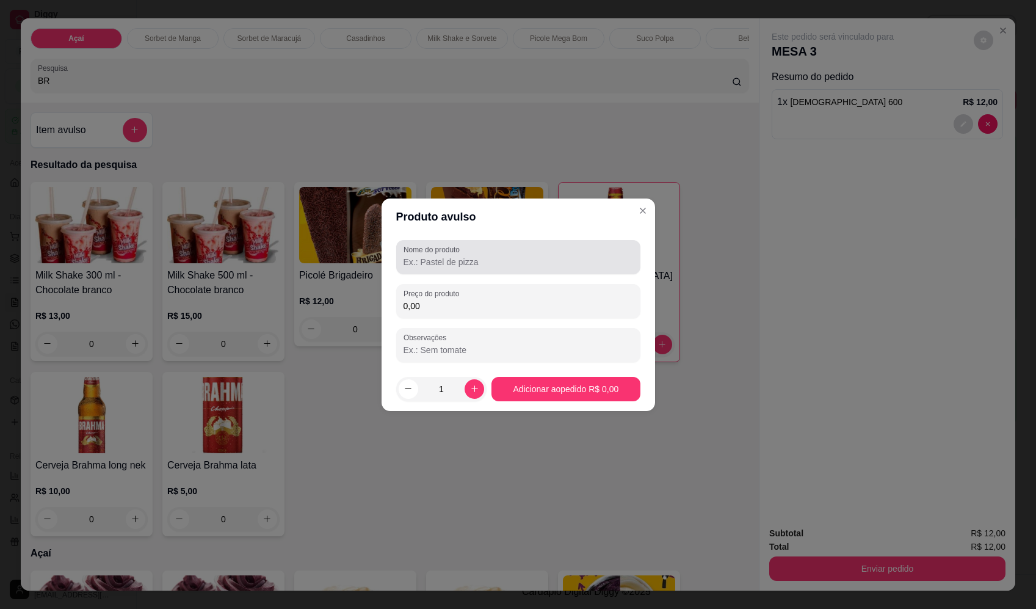
click at [534, 273] on div "Nome do produto" at bounding box center [518, 257] width 244 height 34
type input "SORVETE"
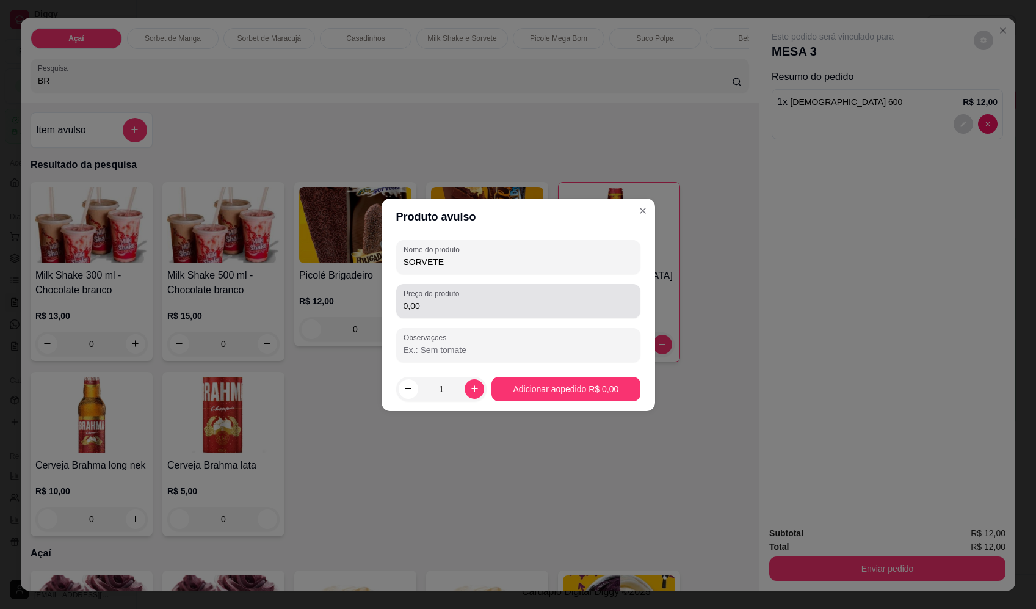
click at [515, 288] on div "Preço do produto 0,00" at bounding box center [518, 301] width 244 height 34
click at [500, 302] on div "0,00" at bounding box center [519, 301] width 230 height 24
click at [501, 302] on input "0,00" at bounding box center [519, 306] width 230 height 12
click at [494, 300] on input "0,00" at bounding box center [519, 306] width 230 height 12
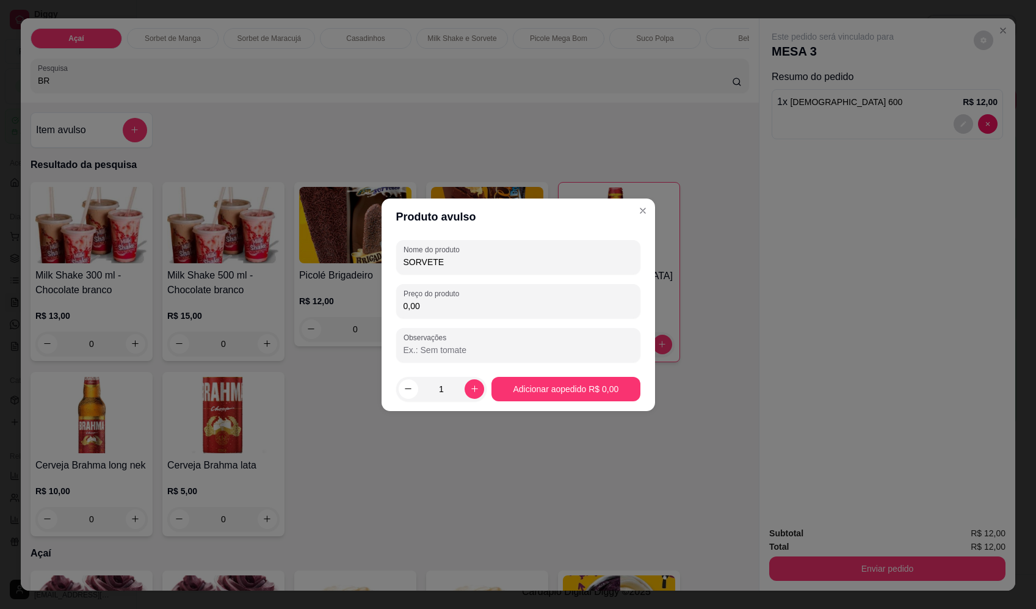
click at [494, 300] on input "0,00" at bounding box center [519, 306] width 230 height 12
type input "14,62"
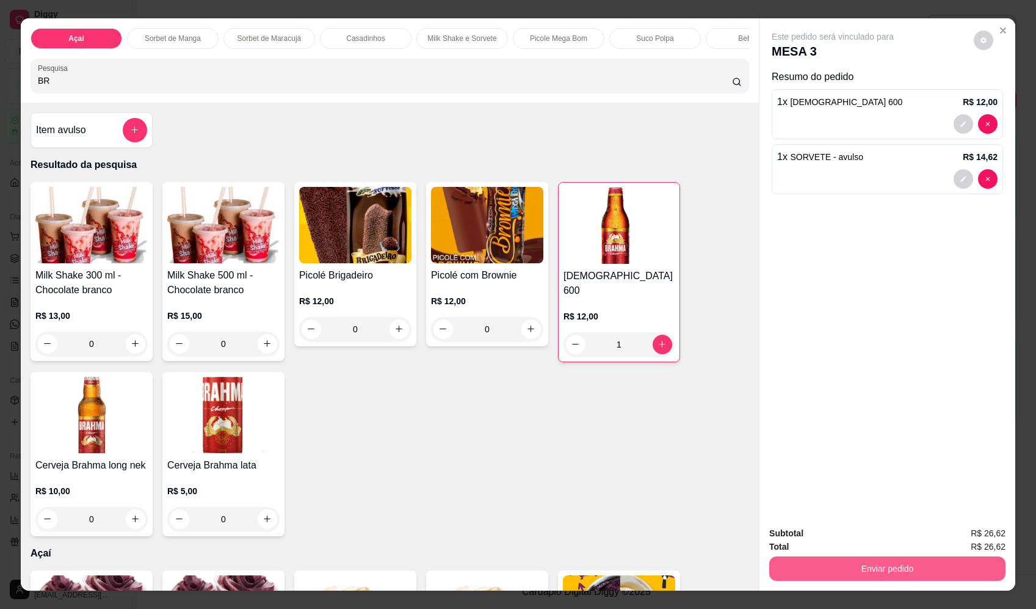
click at [930, 575] on button "Enviar pedido" at bounding box center [888, 568] width 236 height 24
click at [999, 545] on button "Enviar pedido" at bounding box center [974, 538] width 69 height 23
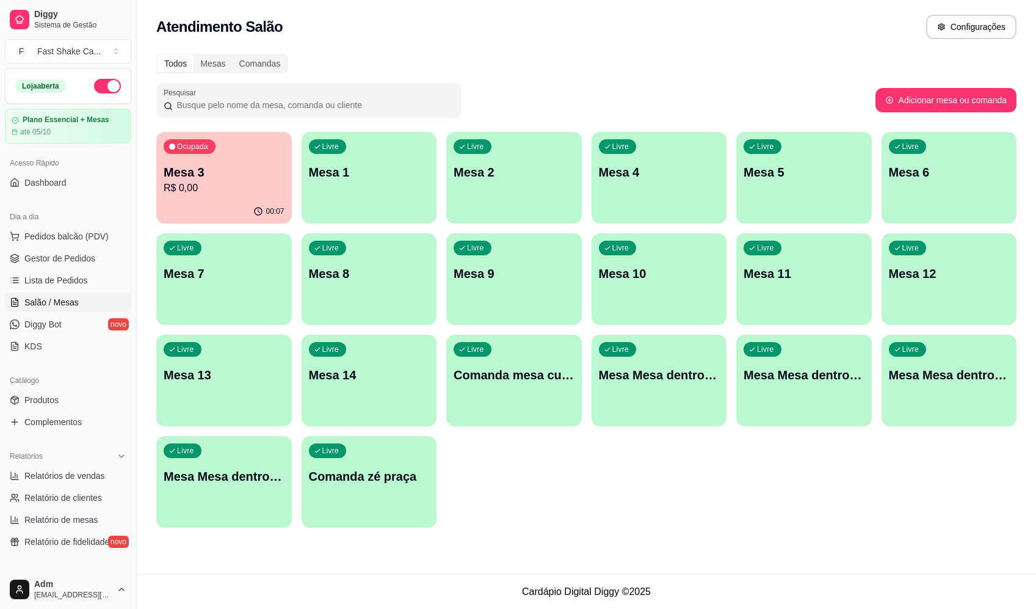
click at [233, 156] on div "Ocupada Mesa 3 R$ 0,00" at bounding box center [224, 166] width 136 height 68
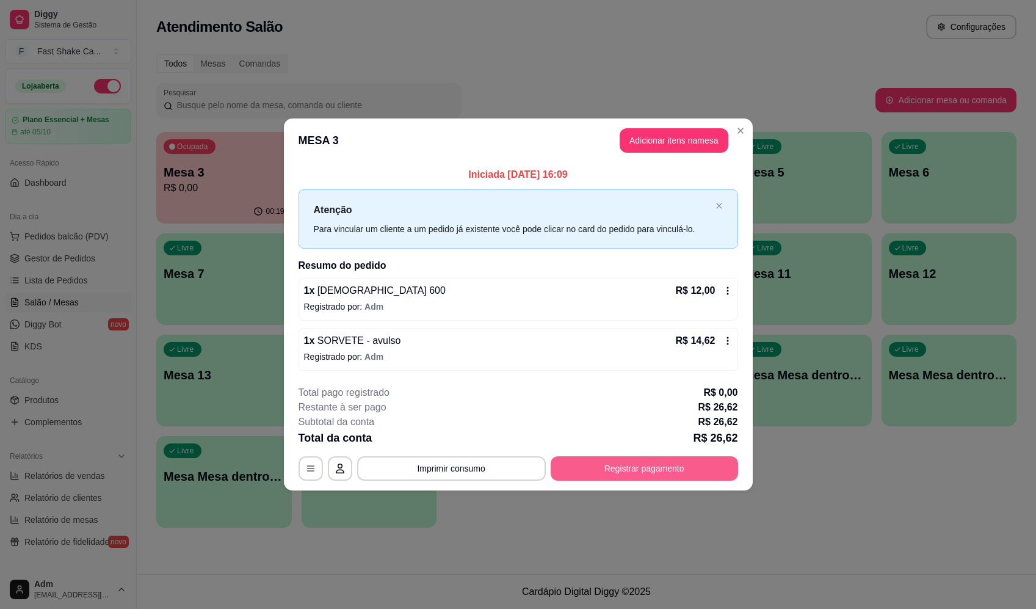
click at [702, 476] on button "Registrar pagamento" at bounding box center [644, 468] width 187 height 24
click at [570, 240] on div "Débito" at bounding box center [601, 242] width 86 height 71
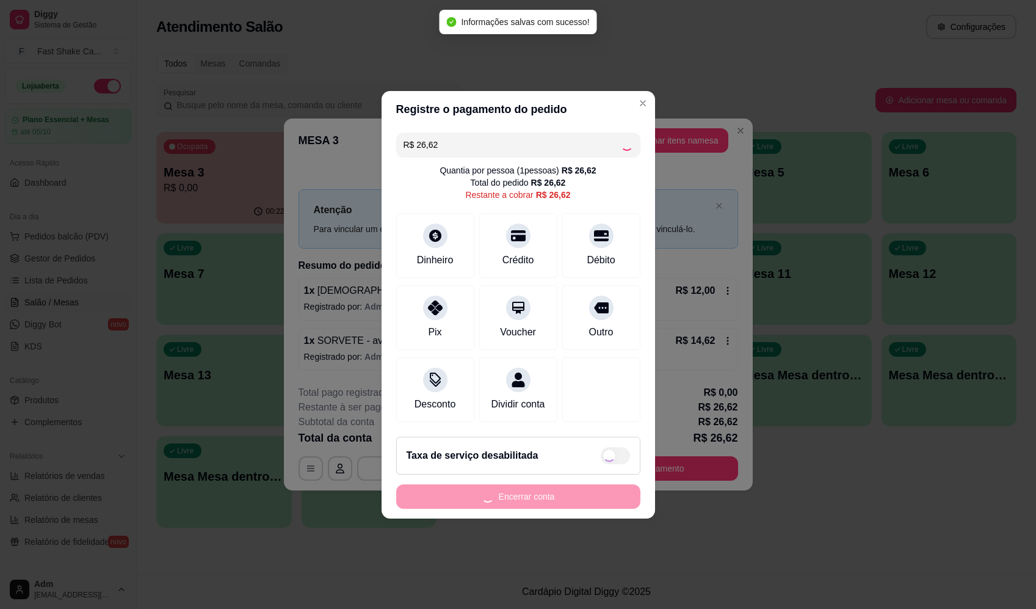
type input "R$ 0,00"
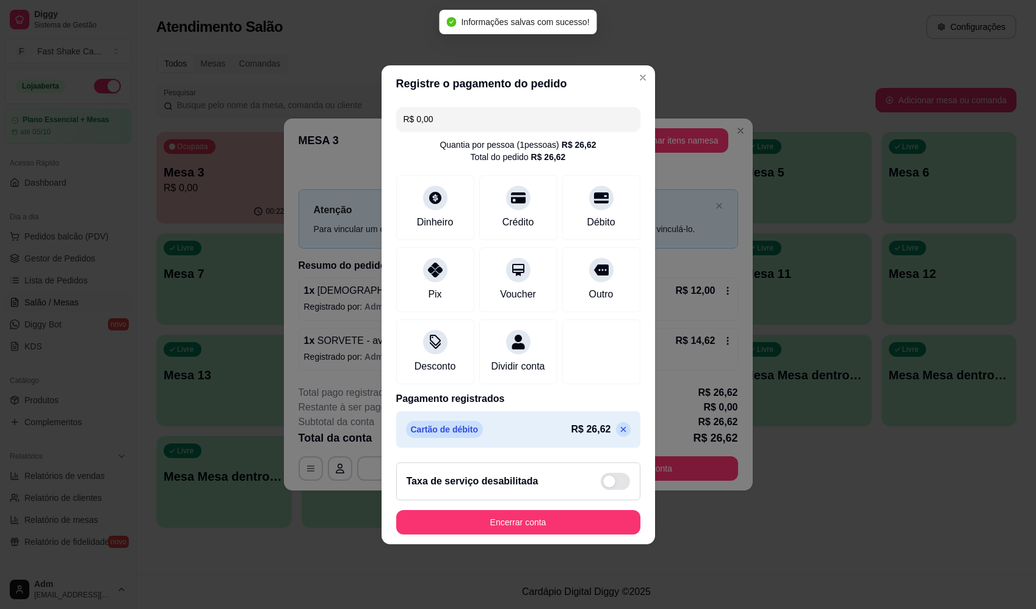
click at [607, 534] on button "Encerrar conta" at bounding box center [518, 522] width 244 height 24
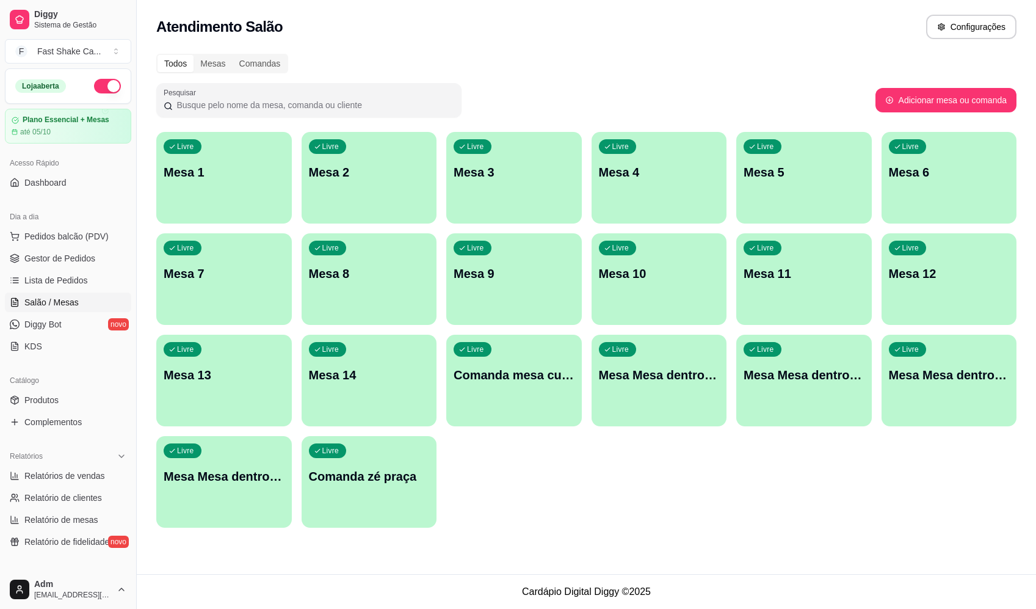
click at [518, 160] on div "Livre Mesa 3" at bounding box center [514, 170] width 136 height 77
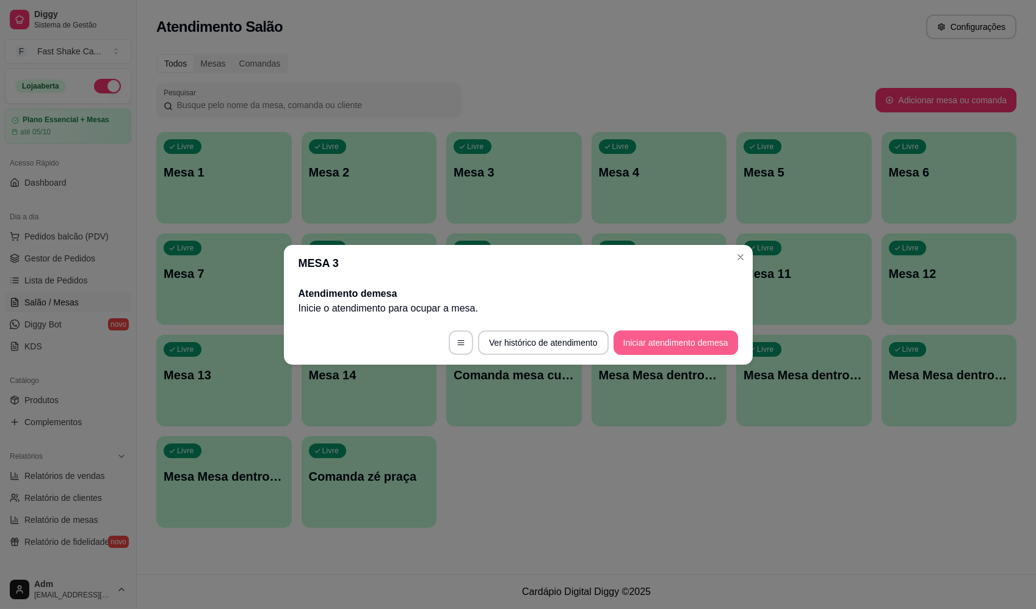
click at [689, 344] on button "Iniciar atendimento de mesa" at bounding box center [676, 342] width 125 height 24
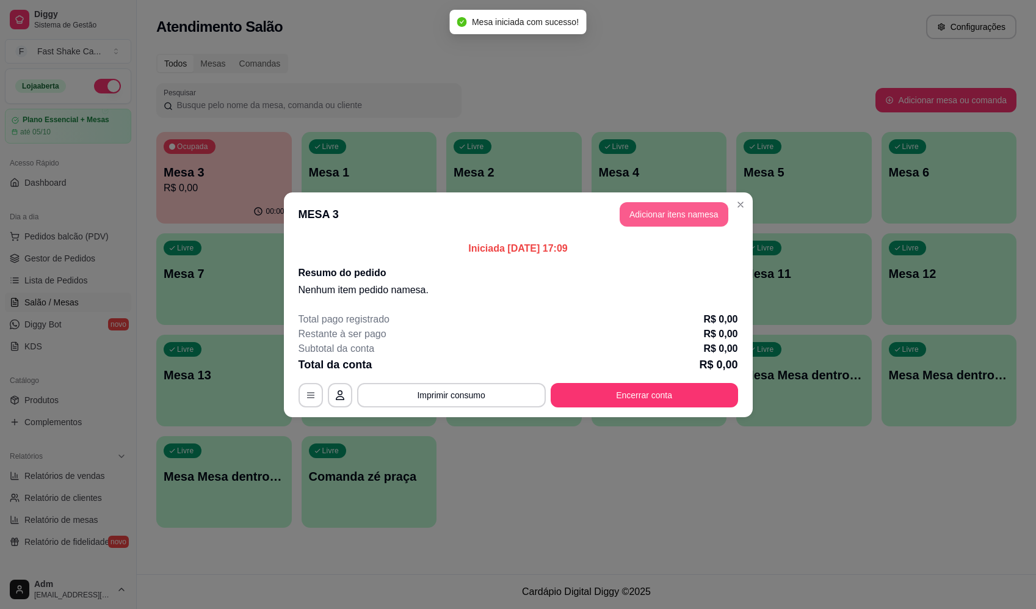
click at [656, 212] on button "Adicionar itens na mesa" at bounding box center [674, 214] width 109 height 24
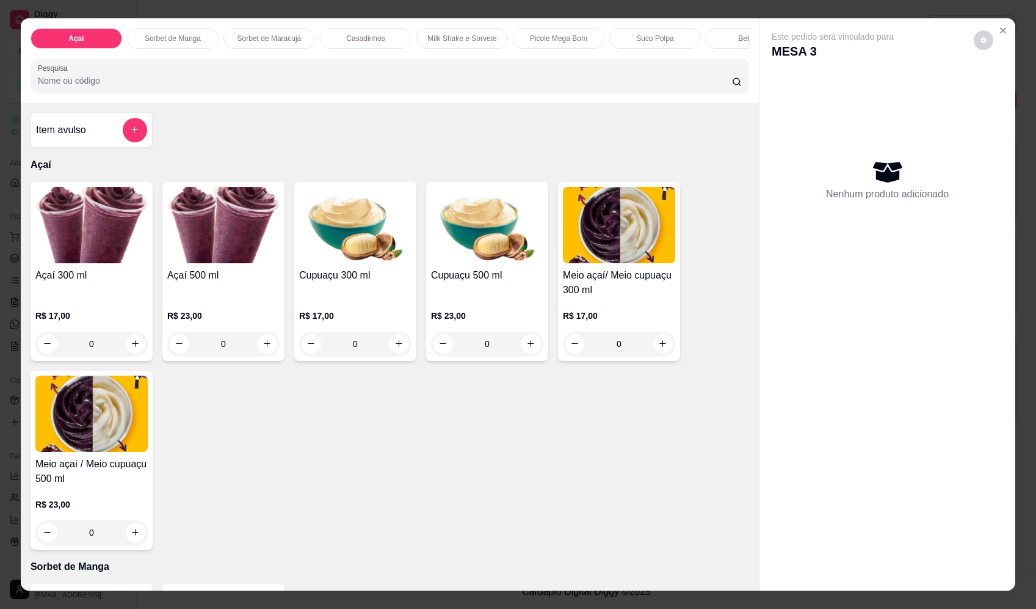
click at [393, 87] on input "Pesquisa" at bounding box center [385, 81] width 694 height 12
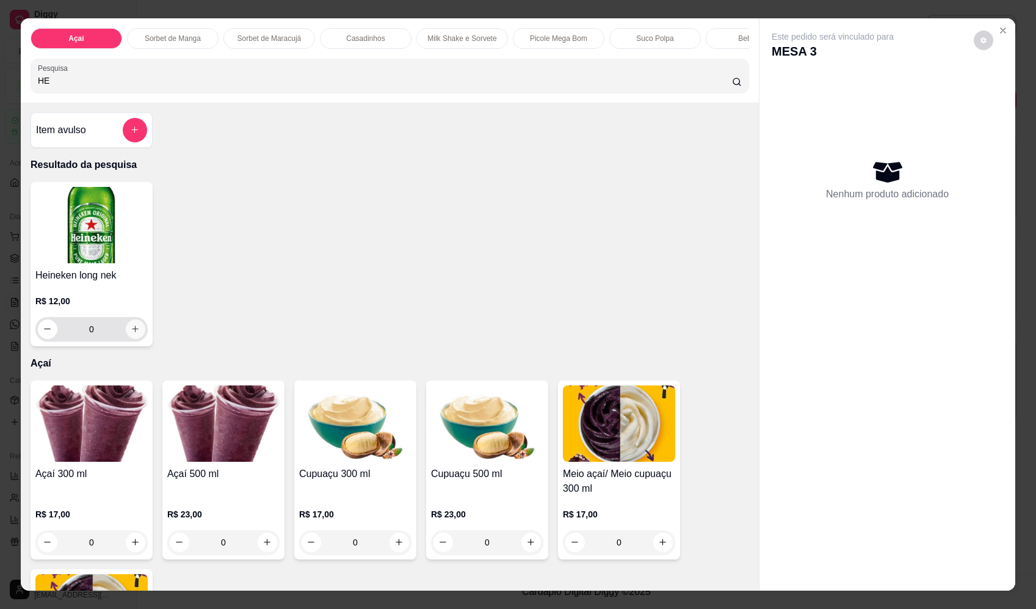
type input "HE"
click at [122, 341] on div "0" at bounding box center [91, 329] width 107 height 24
click at [133, 333] on icon "increase-product-quantity" at bounding box center [135, 328] width 9 height 9
type input "1"
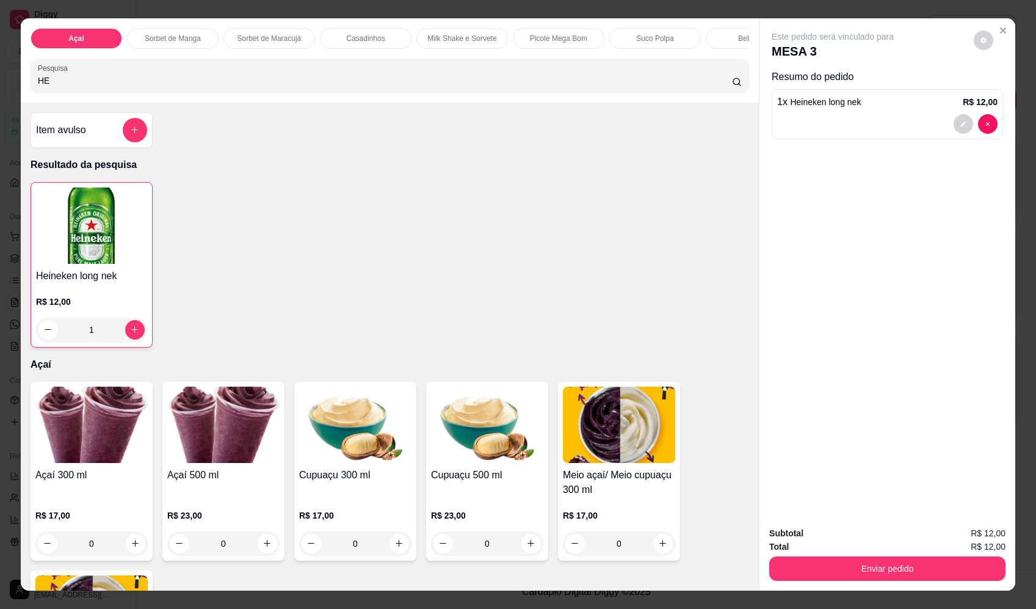
click at [846, 562] on button "Enviar pedido" at bounding box center [888, 568] width 236 height 24
click at [855, 537] on button "Registrar cliente" at bounding box center [892, 538] width 81 height 23
click at [986, 561] on button "Enviar pedido" at bounding box center [887, 569] width 229 height 24
click at [992, 533] on button "Enviar pedido" at bounding box center [974, 538] width 69 height 23
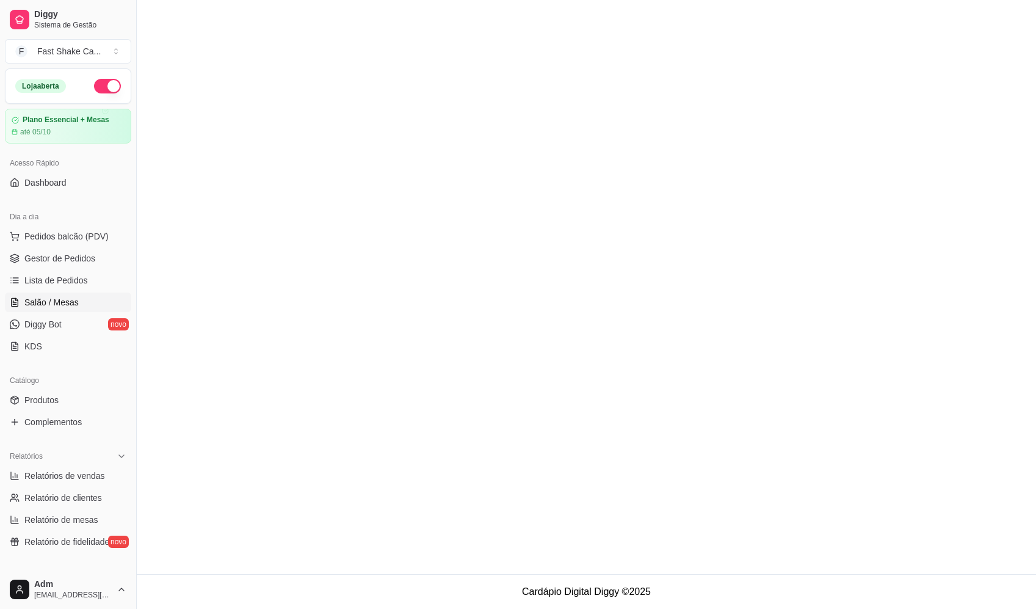
click at [83, 308] on link "Salão / Mesas" at bounding box center [68, 303] width 126 height 20
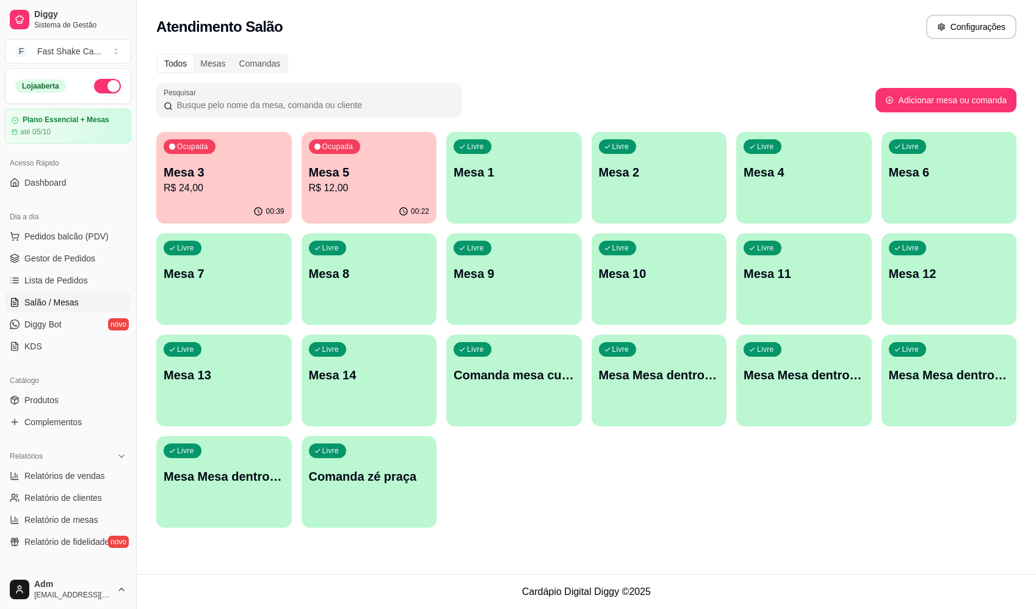
click at [397, 180] on p "Mesa 5" at bounding box center [369, 172] width 121 height 17
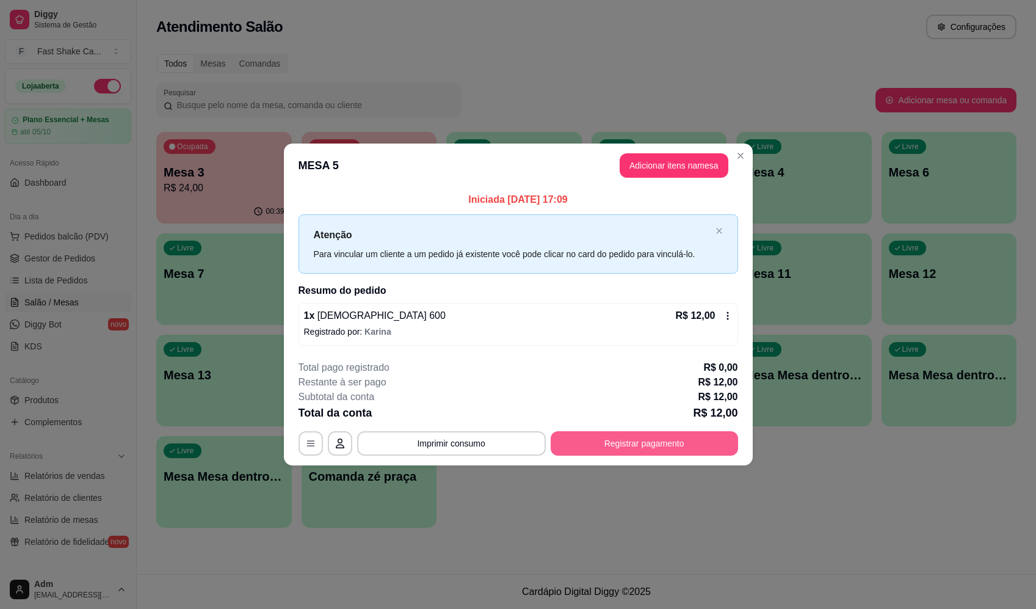
click at [671, 438] on button "Registrar pagamento" at bounding box center [644, 443] width 187 height 24
click at [608, 224] on div "Débito" at bounding box center [601, 242] width 86 height 71
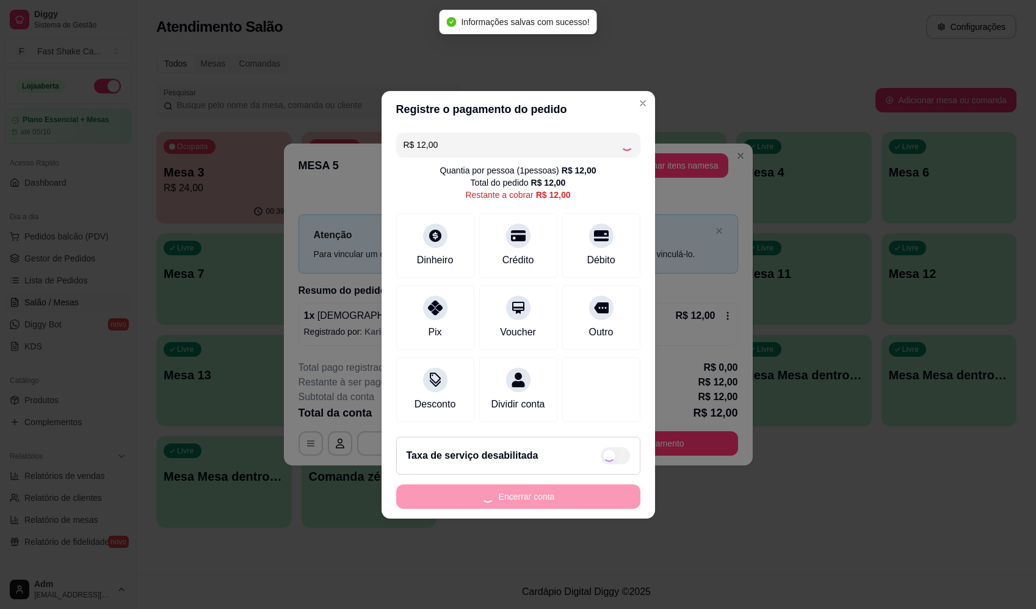
type input "R$ 0,00"
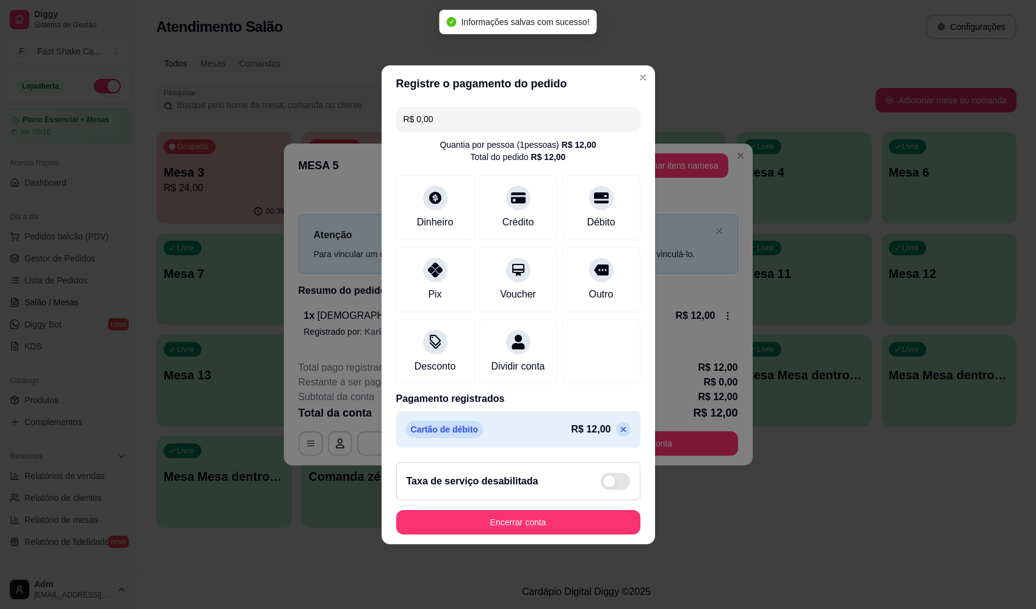
click at [562, 534] on button "Encerrar conta" at bounding box center [518, 522] width 244 height 24
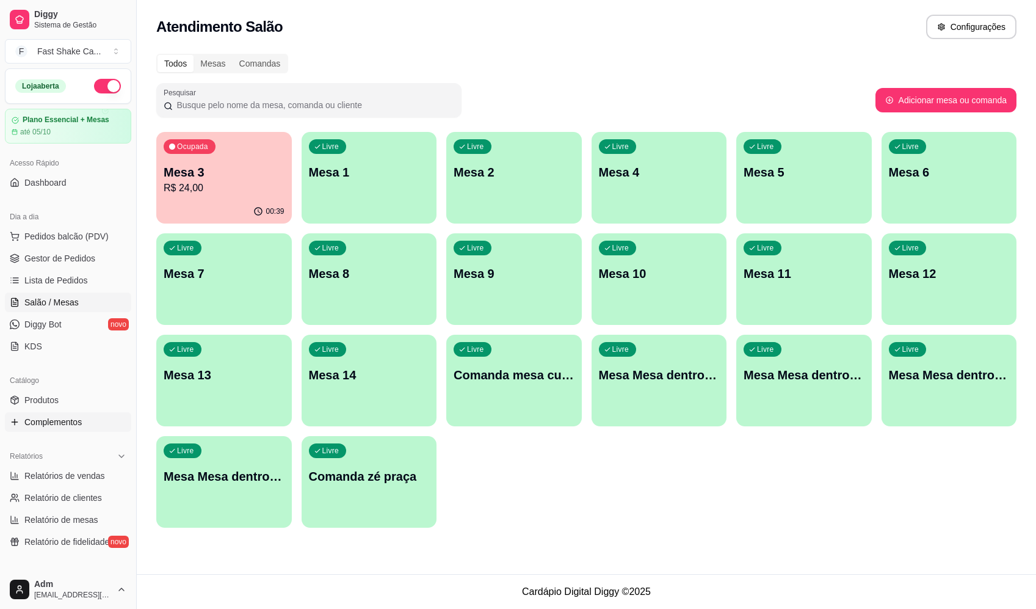
click at [70, 423] on span "Complementos" at bounding box center [52, 422] width 57 height 12
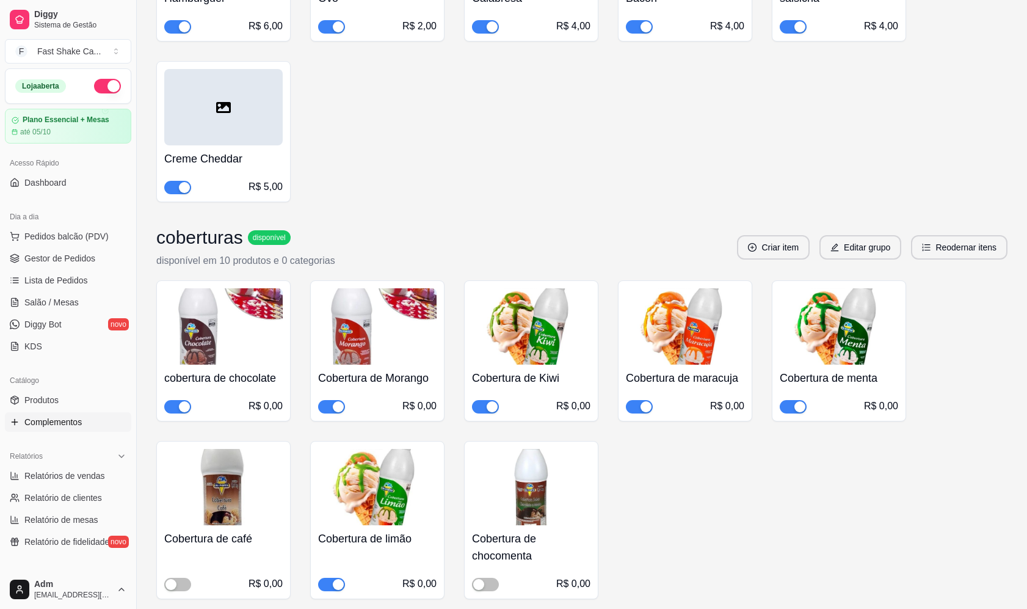
scroll to position [611, 0]
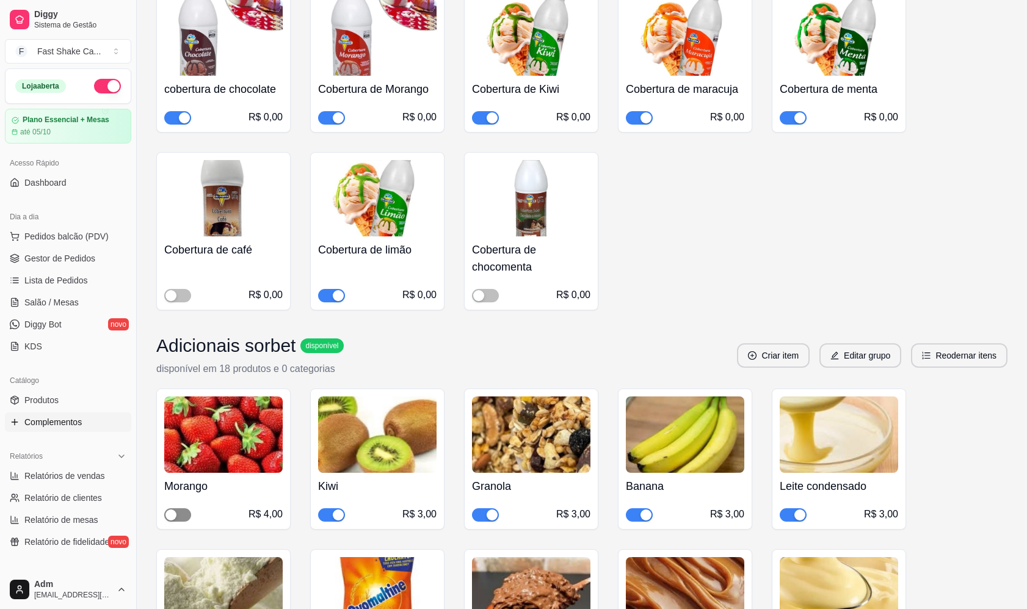
click at [178, 510] on span "button" at bounding box center [177, 514] width 27 height 13
click at [68, 301] on span "Salão / Mesas" at bounding box center [51, 302] width 54 height 12
